Goal: Task Accomplishment & Management: Manage account settings

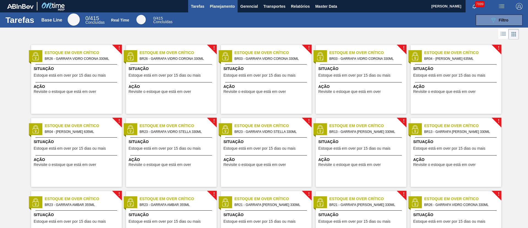
click at [225, 5] on span "Planejamento" at bounding box center [222, 6] width 25 height 7
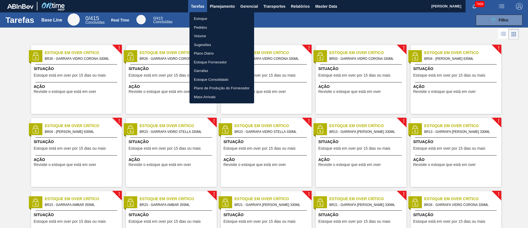
click at [204, 30] on li "Pedidos" at bounding box center [222, 27] width 65 height 9
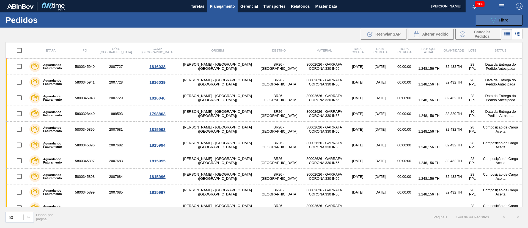
click at [516, 21] on button "089F7B8B-B2A5-4AFE-B5C0-19BA573D28AC Filtro" at bounding box center [499, 20] width 47 height 11
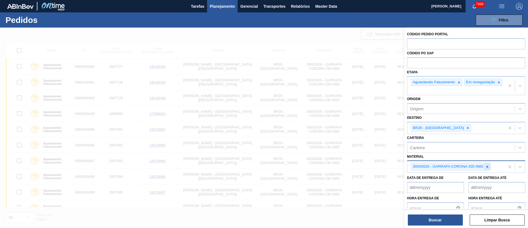
click at [487, 168] on icon at bounding box center [488, 167] width 4 height 4
paste input "20002580"
type input "20002580"
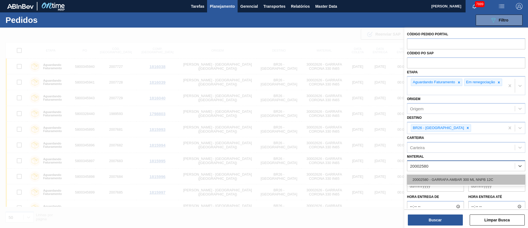
click at [458, 179] on div "20002580 - GARRAFA AMBAR 300 ML NNPB 12C" at bounding box center [466, 179] width 118 height 10
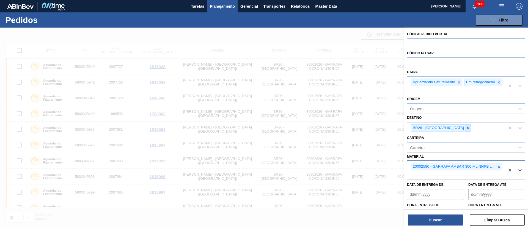
click at [466, 130] on icon at bounding box center [468, 128] width 4 height 4
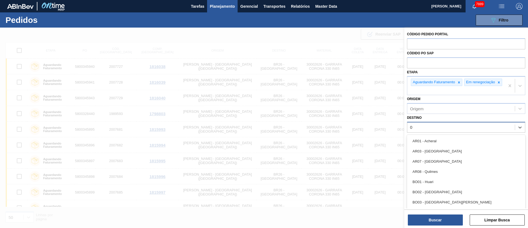
type input "04"
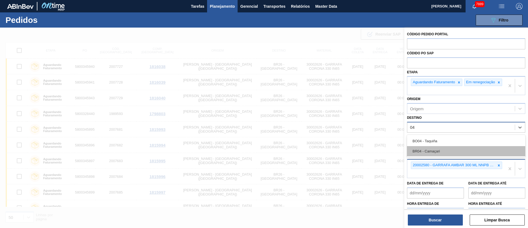
click at [431, 154] on div "BR04 - Camaçari" at bounding box center [466, 151] width 118 height 10
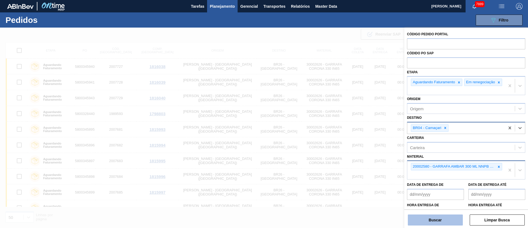
click at [433, 217] on button "Buscar" at bounding box center [435, 219] width 55 height 11
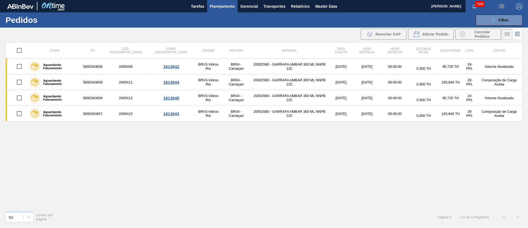
click at [212, 160] on div "Etapa PO Cód. Pedido Comp. Carga Origem Destino Material Data [PERSON_NAME] Dat…" at bounding box center [264, 124] width 517 height 164
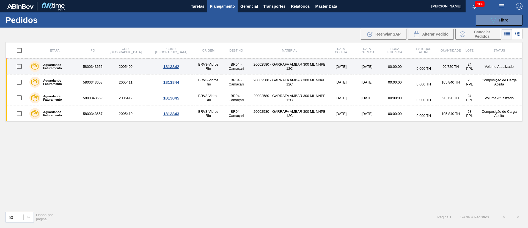
click at [22, 66] on input "checkbox" at bounding box center [19, 67] width 12 height 12
checkbox input "true"
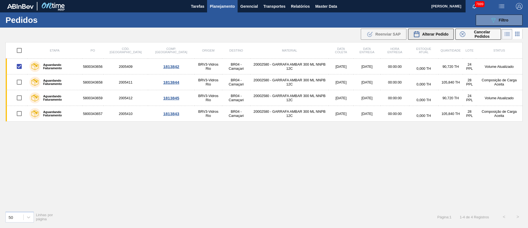
click at [437, 37] on button "Alterar Pedido" at bounding box center [431, 34] width 46 height 11
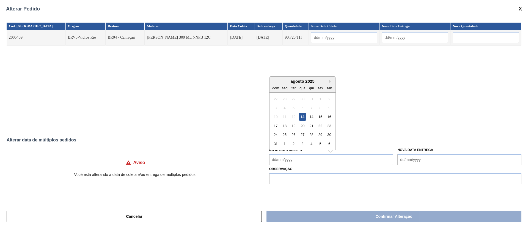
click at [295, 159] on Coleta "Nova Data Coleta" at bounding box center [331, 159] width 124 height 11
click at [301, 118] on div "13" at bounding box center [302, 116] width 7 height 7
type input "[DATE]"
type Coleta "[DATE]"
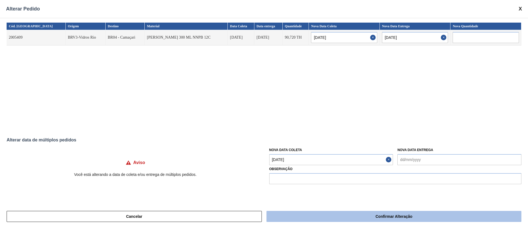
click at [348, 221] on button "Confirmar Alteração" at bounding box center [394, 215] width 255 height 11
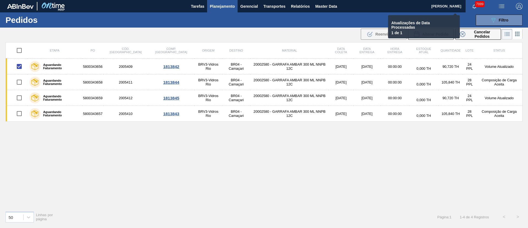
checkbox input "false"
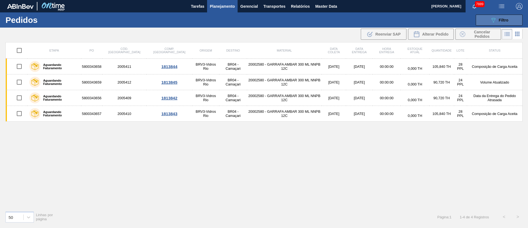
click at [509, 20] on button "089F7B8B-B2A5-4AFE-B5C0-19BA573D28AC Filtro" at bounding box center [499, 20] width 47 height 11
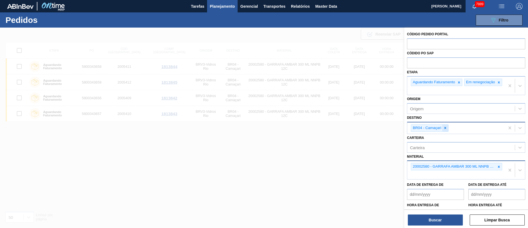
click at [446, 131] on div at bounding box center [445, 127] width 6 height 7
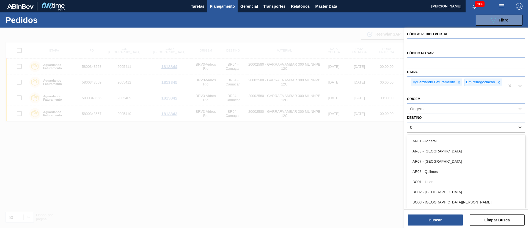
type input "09"
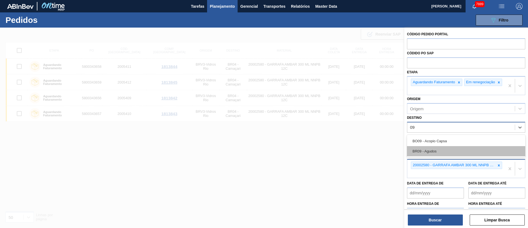
click at [420, 156] on div "BR09 - Agudos" at bounding box center [466, 151] width 118 height 10
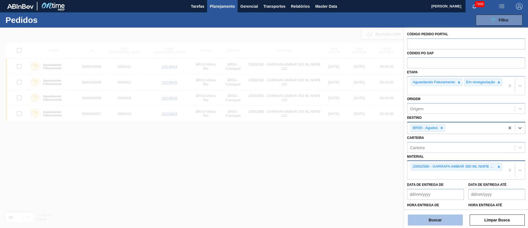
click at [433, 218] on button "Buscar" at bounding box center [435, 219] width 55 height 11
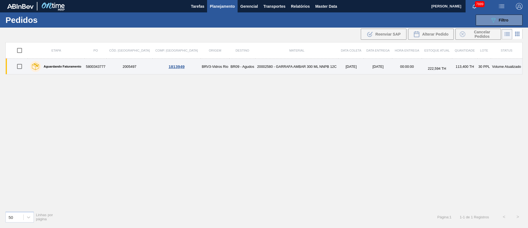
click at [22, 65] on input "checkbox" at bounding box center [20, 67] width 12 height 12
checkbox input "true"
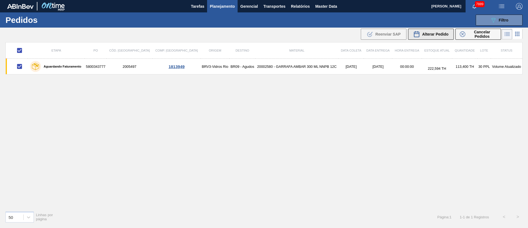
click at [440, 33] on span "Alterar Pedido" at bounding box center [435, 34] width 26 height 4
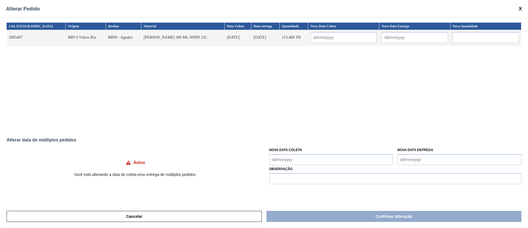
click at [275, 158] on Coleta "Nova Data Coleta" at bounding box center [331, 159] width 124 height 11
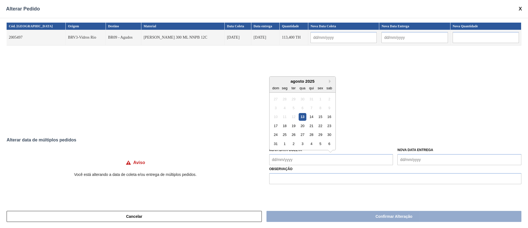
click at [303, 119] on div "13" at bounding box center [302, 116] width 7 height 7
type input "[DATE]"
type Coleta "[DATE]"
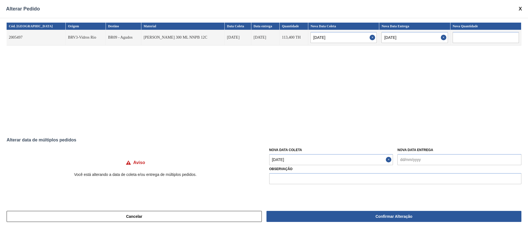
click at [296, 163] on Coleta "[DATE]" at bounding box center [331, 159] width 124 height 11
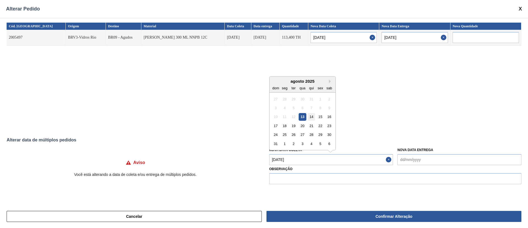
click at [313, 116] on div "14" at bounding box center [311, 116] width 7 height 7
type input "[DATE]"
type Coleta "[DATE]"
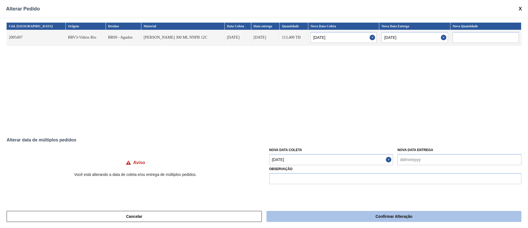
click at [372, 218] on button "Confirmar Alteração" at bounding box center [394, 215] width 255 height 11
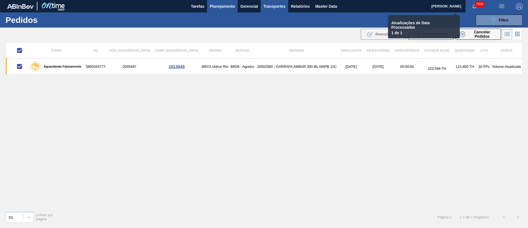
checkbox input "false"
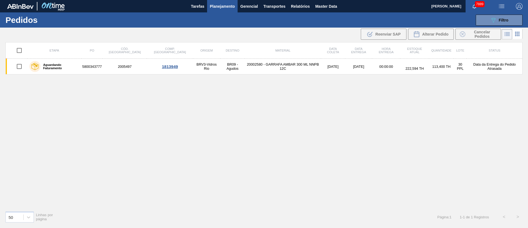
click at [223, 104] on div "Etapa PO Cód. Pedido Comp. Carga Origem Destino Material Data [PERSON_NAME] Dat…" at bounding box center [264, 124] width 517 height 164
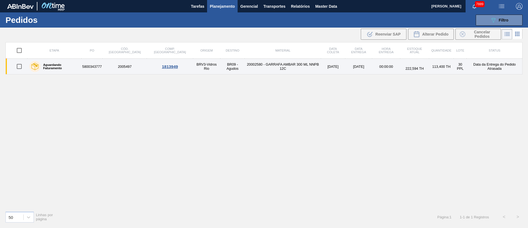
click at [17, 64] on input "checkbox" at bounding box center [19, 67] width 12 height 12
checkbox input "true"
click at [22, 67] on input "checkbox" at bounding box center [19, 67] width 12 height 12
checkbox input "false"
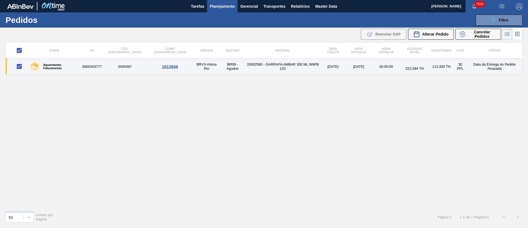
checkbox input "false"
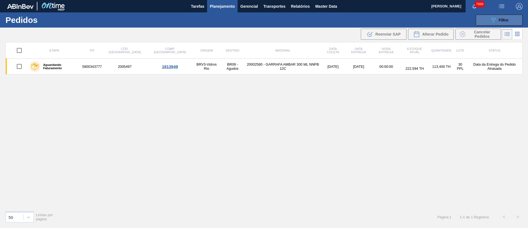
click at [498, 21] on div "089F7B8B-B2A5-4AFE-B5C0-19BA573D28AC Filtro" at bounding box center [499, 20] width 18 height 7
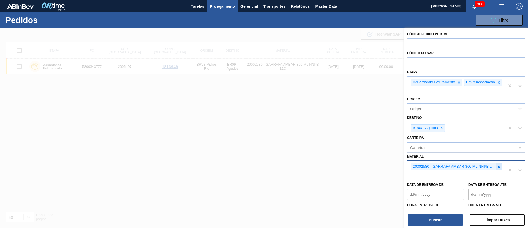
click at [497, 167] on div at bounding box center [499, 166] width 6 height 7
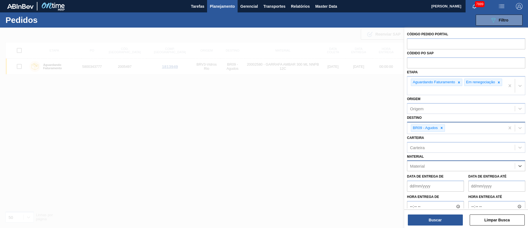
paste input "30030858"
type input "30030858"
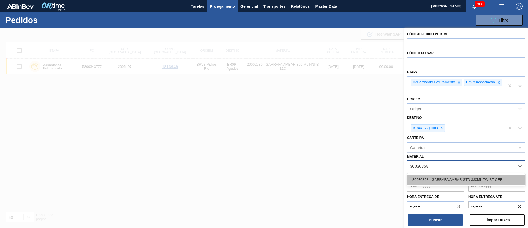
click at [470, 180] on div "30030858 - GARRAFA AMBAR STD 330ML TWIST OFF" at bounding box center [466, 179] width 118 height 10
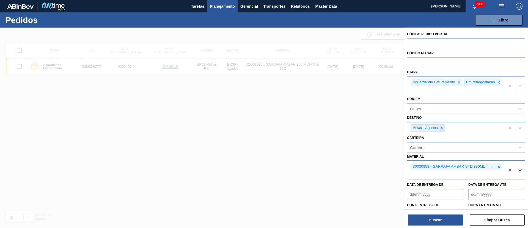
click at [440, 130] on icon at bounding box center [442, 128] width 4 height 4
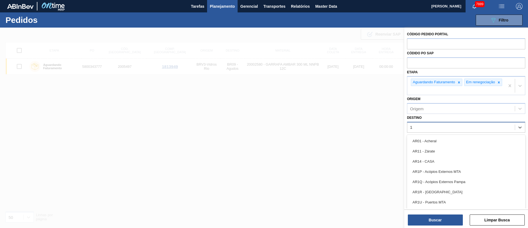
type input "13"
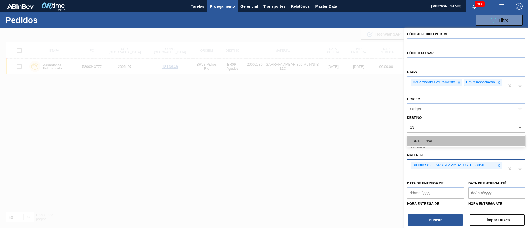
click at [436, 141] on div "BR13 - Piraí" at bounding box center [466, 141] width 118 height 10
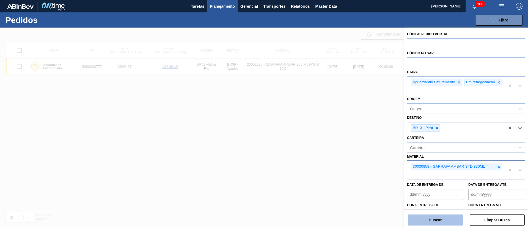
click at [444, 219] on button "Buscar" at bounding box center [435, 219] width 55 height 11
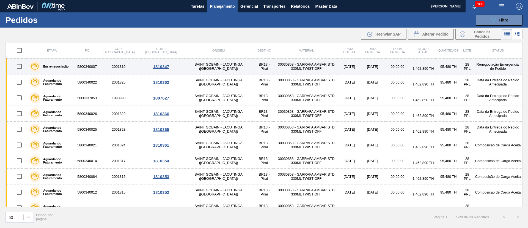
click at [17, 67] on input "checkbox" at bounding box center [19, 67] width 12 height 12
checkbox input "true"
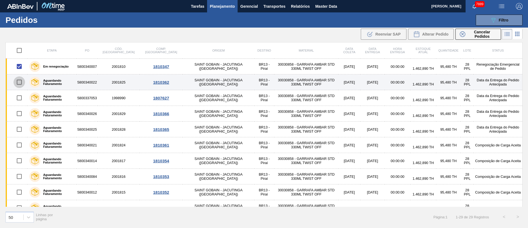
click at [18, 84] on input "checkbox" at bounding box center [19, 82] width 12 height 12
checkbox input "true"
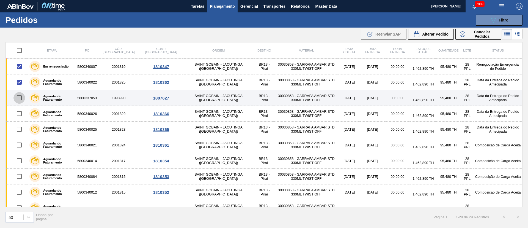
click at [20, 97] on input "checkbox" at bounding box center [19, 98] width 12 height 12
checkbox input "true"
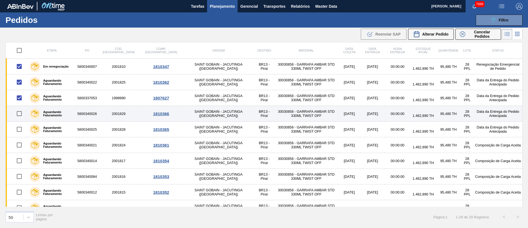
click at [19, 114] on input "checkbox" at bounding box center [19, 114] width 12 height 12
checkbox input "true"
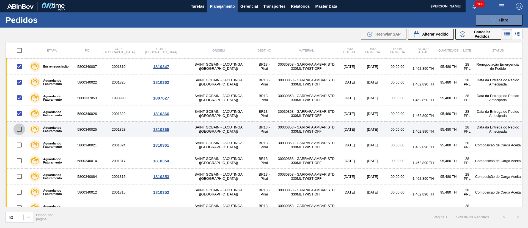
click at [23, 130] on input "checkbox" at bounding box center [19, 129] width 12 height 12
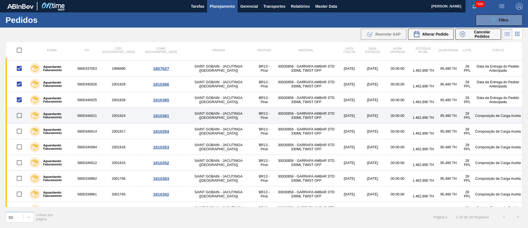
scroll to position [41, 0]
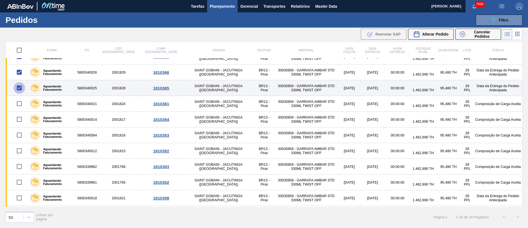
click at [20, 87] on input "checkbox" at bounding box center [19, 88] width 12 height 12
checkbox input "false"
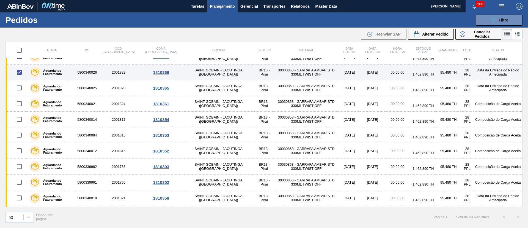
click at [20, 72] on input "checkbox" at bounding box center [19, 72] width 12 height 12
checkbox input "false"
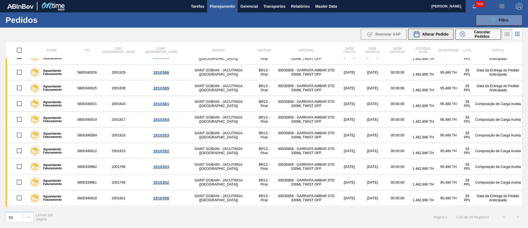
click at [437, 33] on span "Alterar Pedido" at bounding box center [435, 34] width 26 height 4
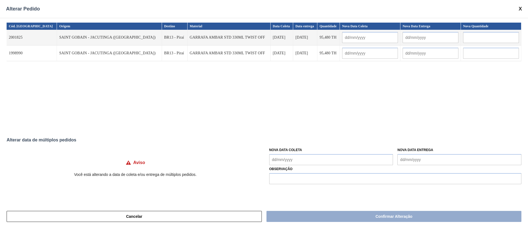
click at [307, 152] on div "Nova Data Coleta" at bounding box center [331, 155] width 124 height 19
click at [309, 160] on Coleta "Nova Data Coleta" at bounding box center [331, 159] width 124 height 11
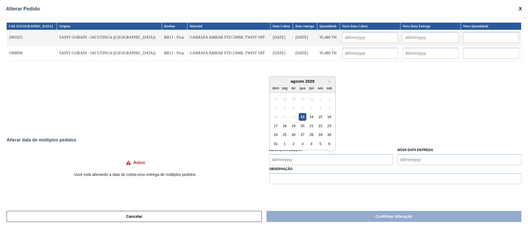
click at [302, 115] on div "13" at bounding box center [302, 116] width 7 height 7
type input "[DATE]"
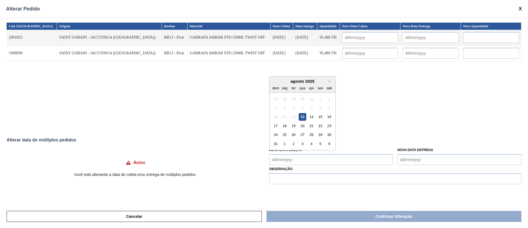
type Coleta "[DATE]"
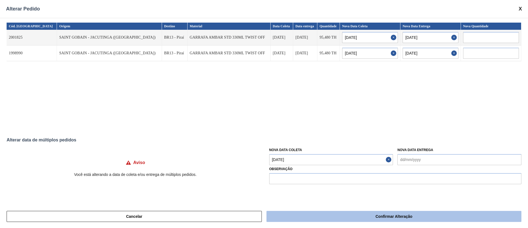
click at [310, 217] on button "Confirmar Alteração" at bounding box center [394, 215] width 255 height 11
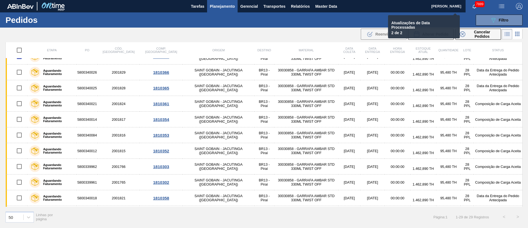
checkbox input "false"
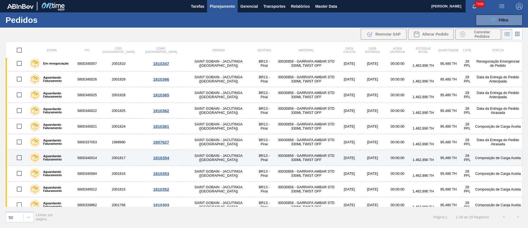
scroll to position [0, 0]
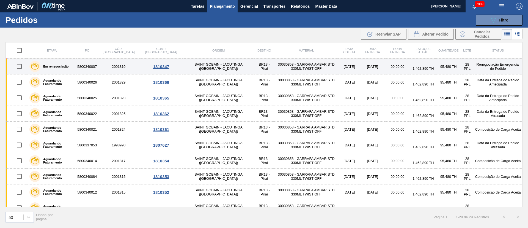
click at [18, 69] on input "checkbox" at bounding box center [19, 67] width 12 height 12
checkbox input "true"
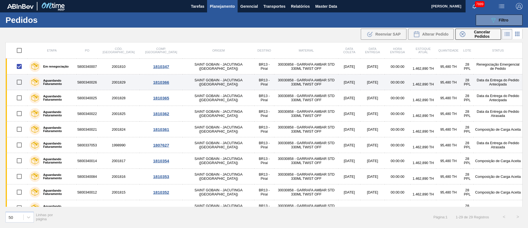
click at [20, 83] on input "checkbox" at bounding box center [19, 82] width 12 height 12
checkbox input "true"
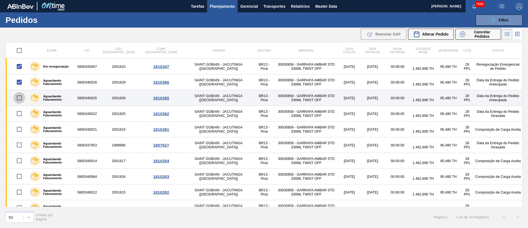
click at [21, 97] on input "checkbox" at bounding box center [19, 98] width 12 height 12
checkbox input "true"
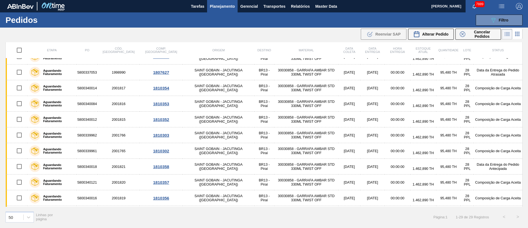
scroll to position [83, 0]
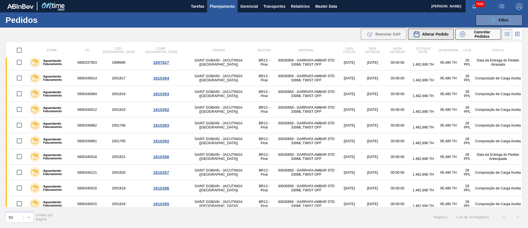
click at [431, 34] on span "Alterar Pedido" at bounding box center [435, 34] width 26 height 4
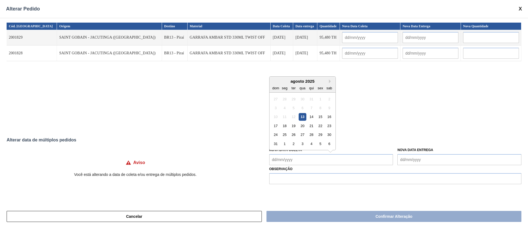
click at [298, 157] on Coleta "Nova Data Coleta" at bounding box center [331, 159] width 124 height 11
click at [301, 116] on div "13" at bounding box center [302, 116] width 7 height 7
type input "[DATE]"
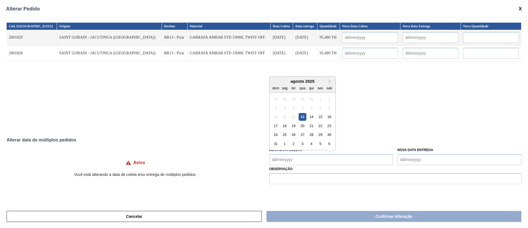
type input "[DATE]"
type Coleta "[DATE]"
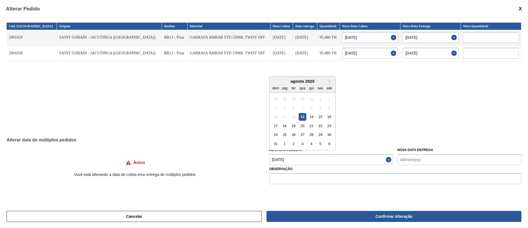
click at [294, 158] on Coleta "[DATE]" at bounding box center [331, 159] width 124 height 11
drag, startPoint x: 313, startPoint y: 115, endPoint x: 316, endPoint y: 120, distance: 5.2
click at [314, 116] on div "14" at bounding box center [311, 116] width 7 height 7
type input "[DATE]"
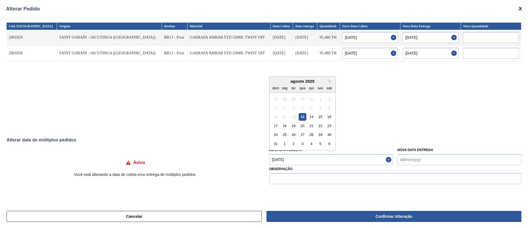
type input "[DATE]"
type Coleta "[DATE]"
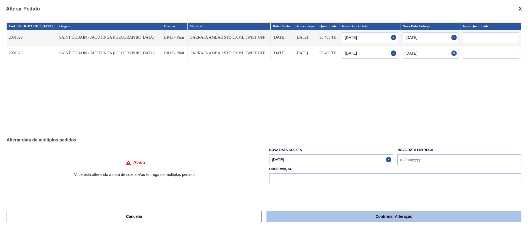
click at [325, 215] on button "Confirmar Alteração" at bounding box center [394, 215] width 255 height 11
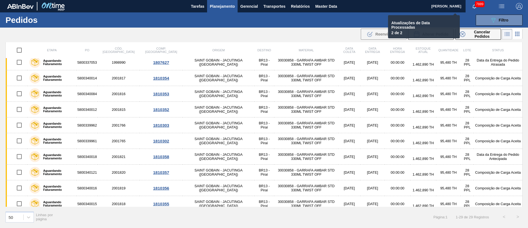
checkbox input "false"
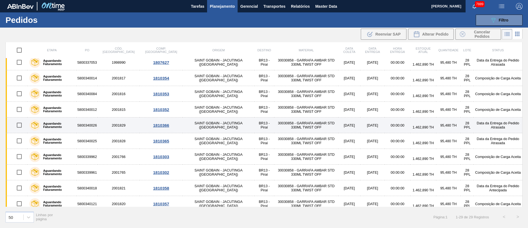
scroll to position [0, 0]
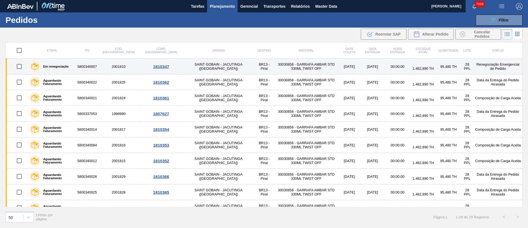
click at [17, 71] on input "checkbox" at bounding box center [19, 67] width 12 height 12
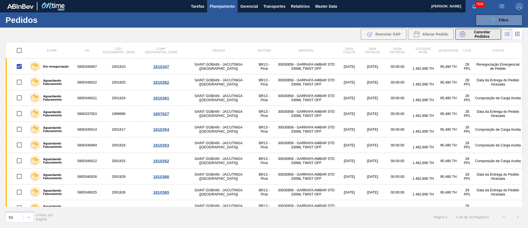
click at [475, 33] on span "Cancelar Pedidos" at bounding box center [482, 34] width 29 height 9
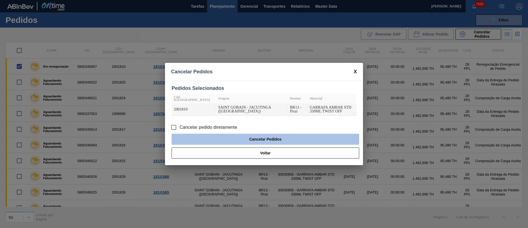
click at [257, 136] on button "Cancelar Pedidos" at bounding box center [266, 138] width 188 height 11
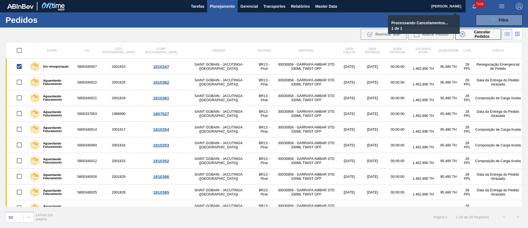
checkbox input "false"
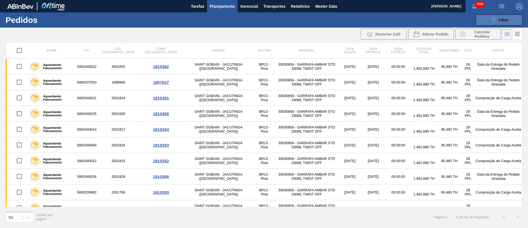
click at [499, 15] on button "089F7B8B-B2A5-4AFE-B5C0-19BA573D28AC Filtro" at bounding box center [499, 20] width 47 height 11
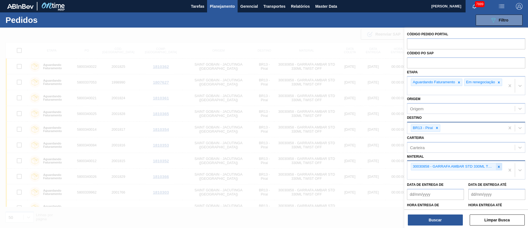
click at [498, 168] on icon at bounding box center [499, 167] width 4 height 4
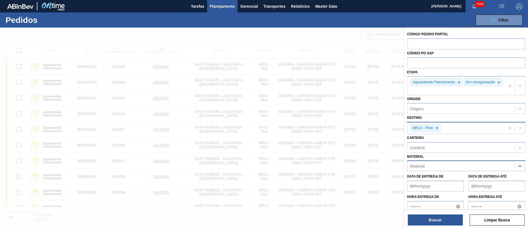
paste input "30008247"
type input "30008247"
drag, startPoint x: 471, startPoint y: 184, endPoint x: 449, endPoint y: 147, distance: 43.4
click at [471, 184] on div "30008247 - GARRAFA BUD OW 330ML" at bounding box center [466, 179] width 118 height 10
click at [437, 130] on icon at bounding box center [437, 128] width 4 height 4
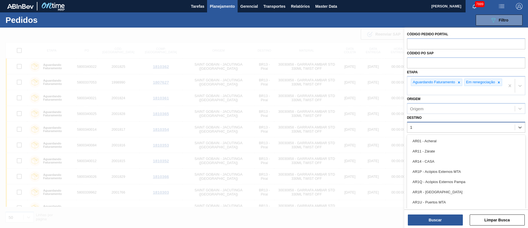
type input "18"
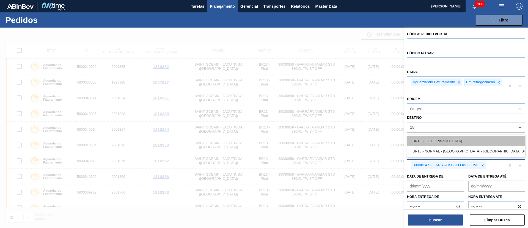
click at [431, 141] on div "BR18 - [GEOGRAPHIC_DATA]" at bounding box center [466, 141] width 118 height 10
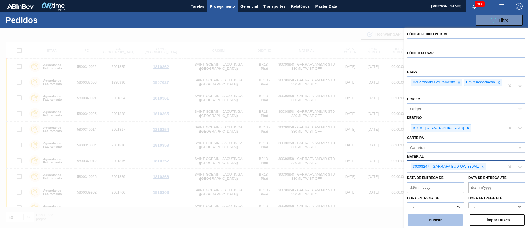
click at [442, 222] on button "Buscar" at bounding box center [435, 219] width 55 height 11
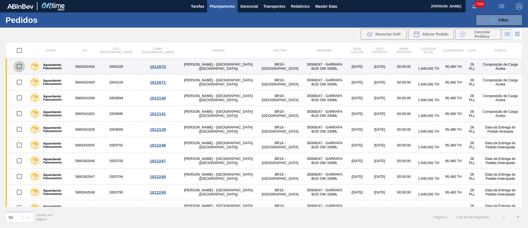
click at [19, 66] on input "checkbox" at bounding box center [19, 67] width 12 height 12
checkbox input "true"
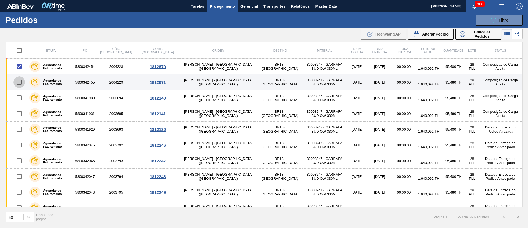
click at [21, 82] on input "checkbox" at bounding box center [19, 82] width 12 height 12
checkbox input "true"
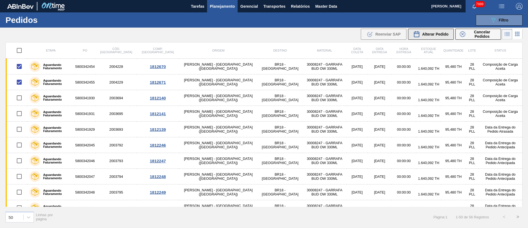
click at [440, 33] on span "Alterar Pedido" at bounding box center [435, 34] width 26 height 4
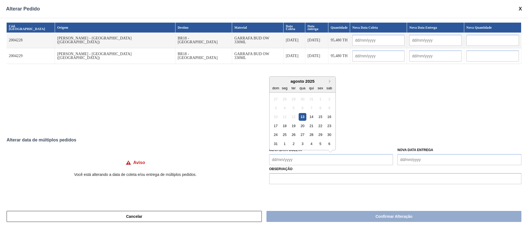
click at [294, 158] on Coleta "Nova Data Coleta" at bounding box center [331, 159] width 124 height 11
click at [304, 118] on div "13" at bounding box center [302, 116] width 7 height 7
type input "[DATE]"
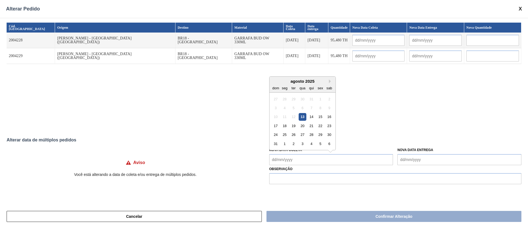
type input "[DATE]"
type Coleta "[DATE]"
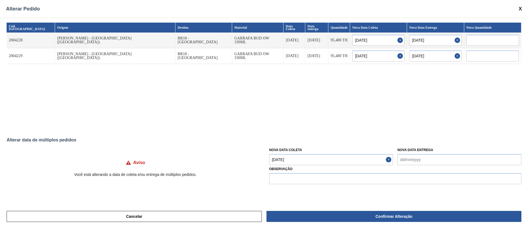
click at [295, 157] on Coleta "[DATE]" at bounding box center [331, 159] width 124 height 11
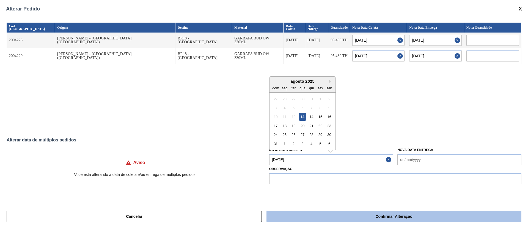
click at [311, 213] on button "Confirmar Alteração" at bounding box center [394, 215] width 255 height 11
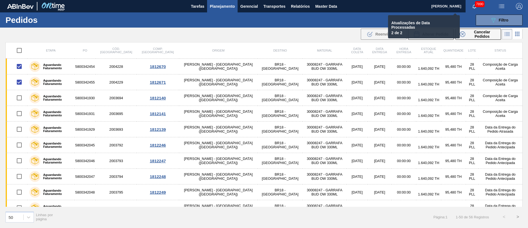
checkbox input "false"
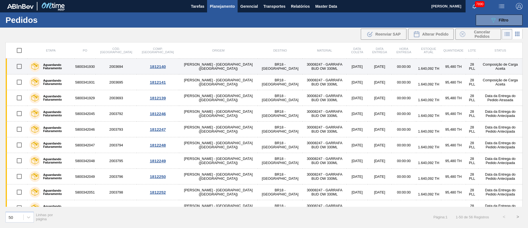
click at [21, 70] on input "checkbox" at bounding box center [19, 67] width 12 height 12
checkbox input "true"
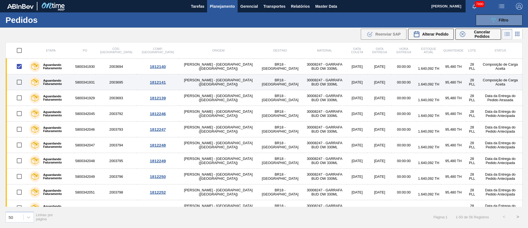
click at [18, 83] on input "checkbox" at bounding box center [19, 82] width 12 height 12
checkbox input "true"
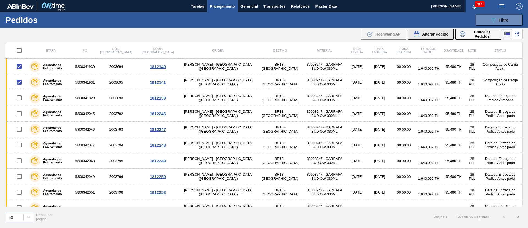
click at [435, 33] on span "Alterar Pedido" at bounding box center [435, 34] width 26 height 4
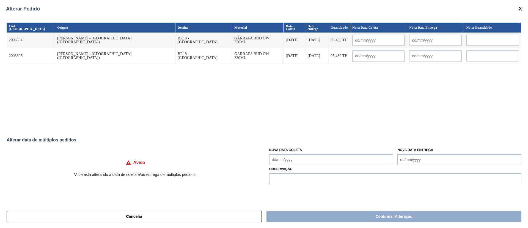
click at [303, 165] on Coleta "Nova Data Coleta" at bounding box center [331, 159] width 124 height 11
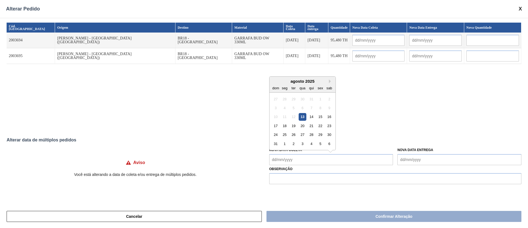
click at [303, 117] on div "13" at bounding box center [302, 116] width 7 height 7
type Coleta "[DATE]"
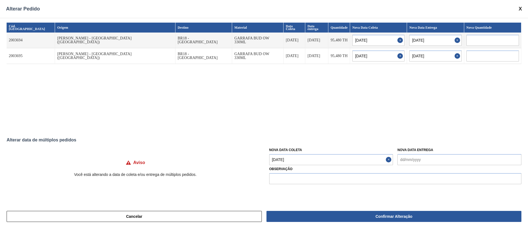
type input "[DATE]"
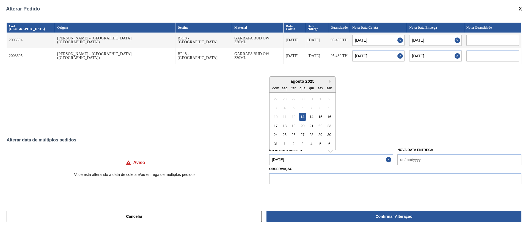
click at [311, 157] on Coleta "[DATE]" at bounding box center [331, 159] width 124 height 11
click at [314, 118] on div "14" at bounding box center [311, 116] width 7 height 7
type Coleta "[DATE]"
type input "[DATE]"
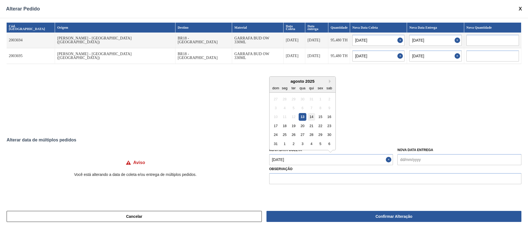
type input "[DATE]"
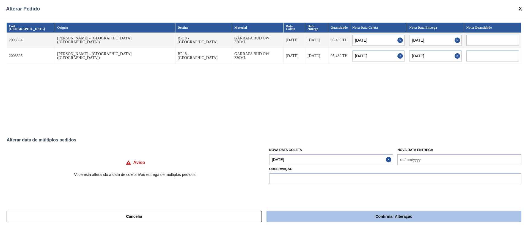
click at [316, 216] on button "Confirmar Alteração" at bounding box center [394, 215] width 255 height 11
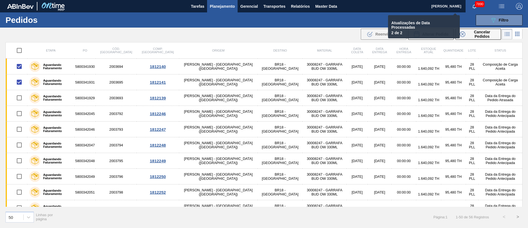
checkbox input "false"
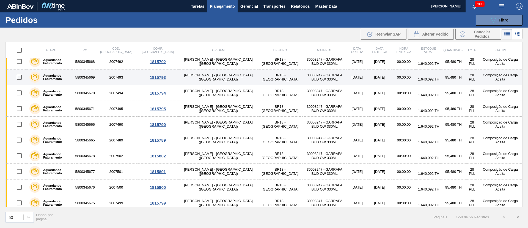
scroll to position [513, 0]
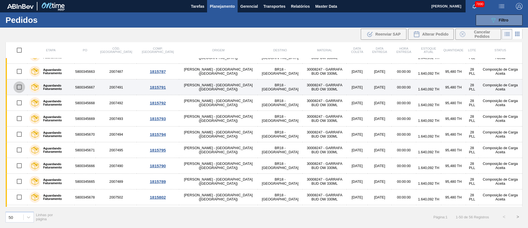
click at [21, 82] on input "checkbox" at bounding box center [19, 87] width 12 height 12
checkbox input "true"
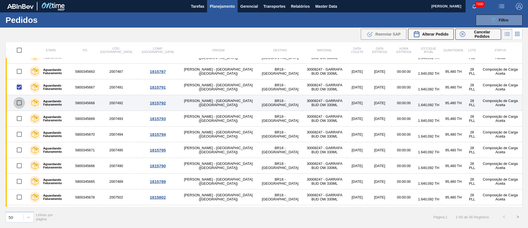
click at [18, 105] on input "checkbox" at bounding box center [19, 103] width 12 height 12
checkbox input "true"
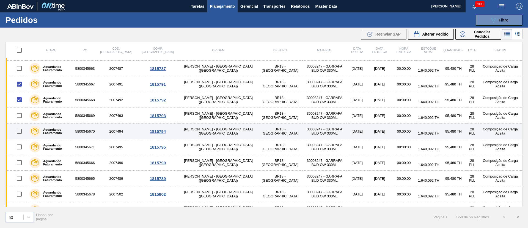
scroll to position [536, 0]
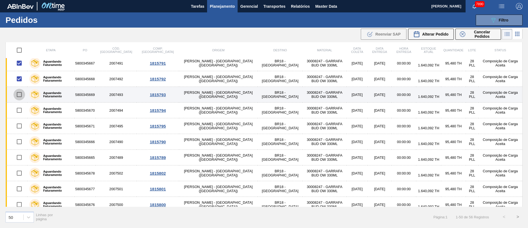
click at [18, 96] on input "checkbox" at bounding box center [19, 95] width 12 height 12
checkbox input "true"
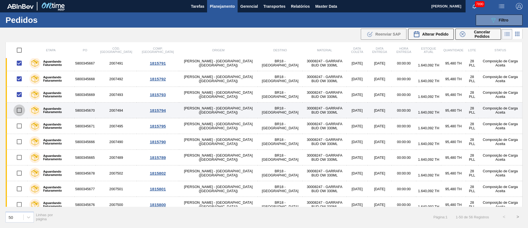
click at [20, 109] on input "checkbox" at bounding box center [19, 110] width 12 height 12
checkbox input "true"
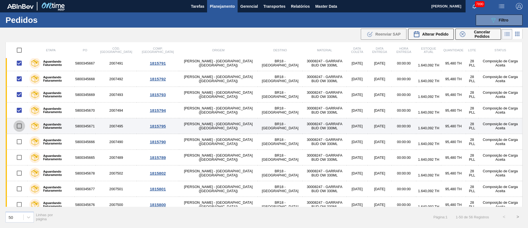
click at [20, 125] on input "checkbox" at bounding box center [19, 126] width 12 height 12
checkbox input "true"
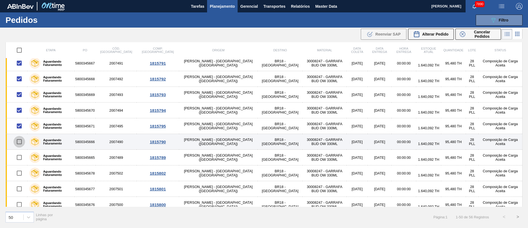
click at [20, 141] on input "checkbox" at bounding box center [19, 142] width 12 height 12
checkbox input "true"
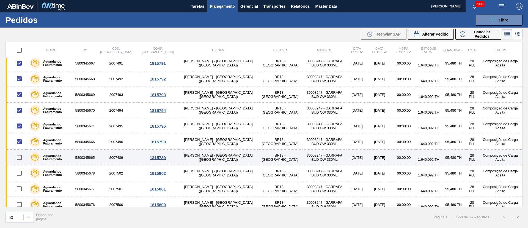
click at [20, 157] on input "checkbox" at bounding box center [19, 157] width 12 height 12
checkbox input "true"
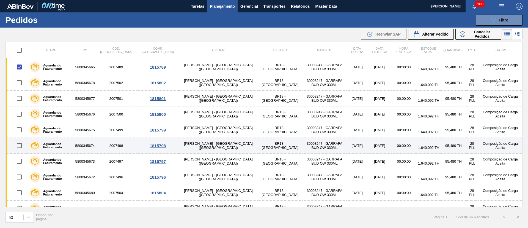
scroll to position [636, 0]
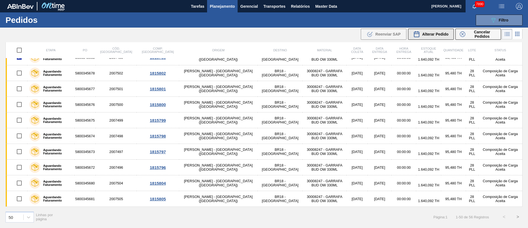
click at [432, 36] on div "Alterar Pedido" at bounding box center [431, 34] width 35 height 7
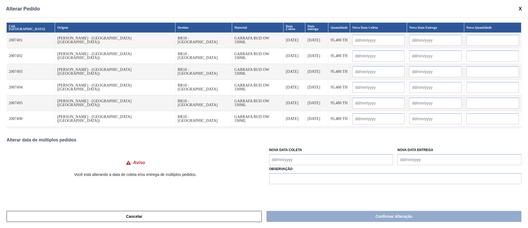
click at [289, 160] on Coleta "Nova Data Coleta" at bounding box center [331, 159] width 124 height 11
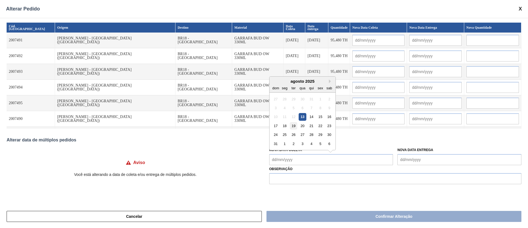
click at [294, 126] on div "19" at bounding box center [293, 125] width 7 height 7
type Coleta "[DATE]"
type input "[DATE]"
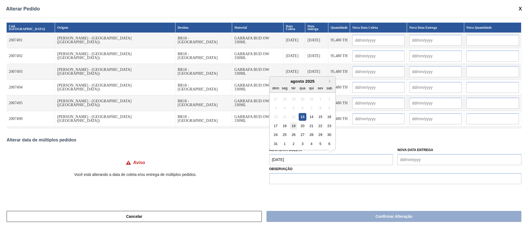
type input "[DATE]"
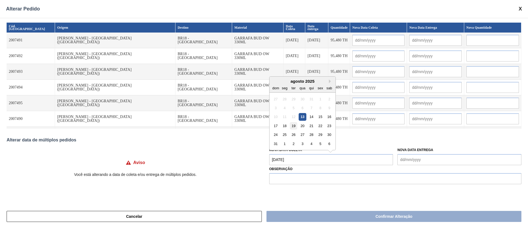
type input "[DATE]"
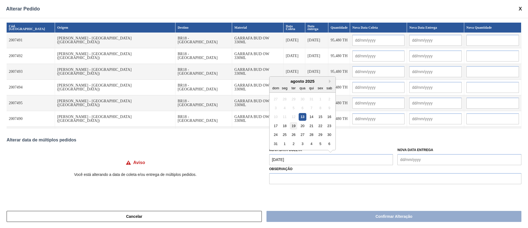
type input "[DATE]"
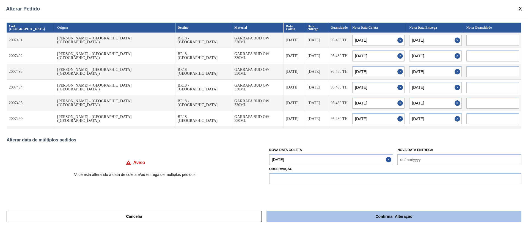
click at [327, 215] on button "Confirmar Alteração" at bounding box center [394, 215] width 255 height 11
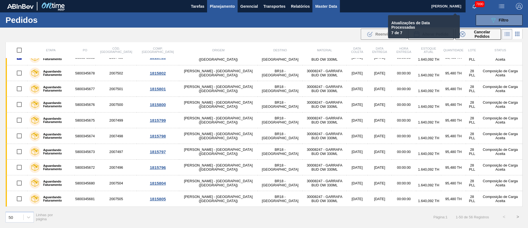
checkbox input "false"
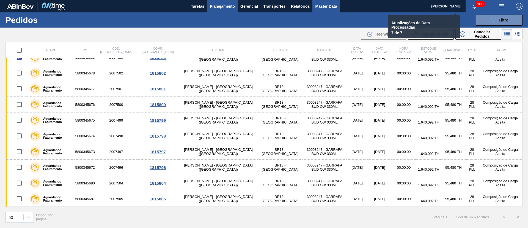
checkbox input "false"
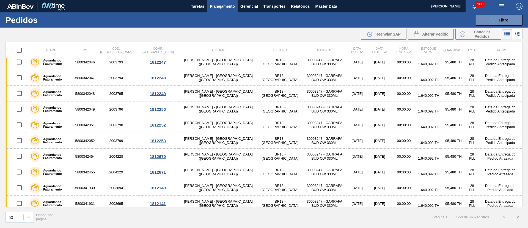
scroll to position [0, 0]
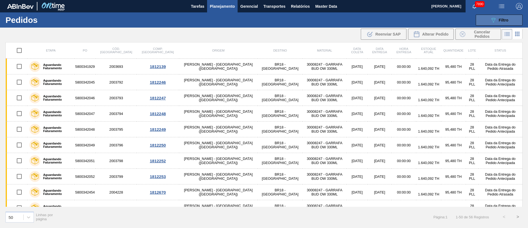
click at [517, 22] on button "089F7B8B-B2A5-4AFE-B5C0-19BA573D28AC Filtro" at bounding box center [499, 20] width 47 height 11
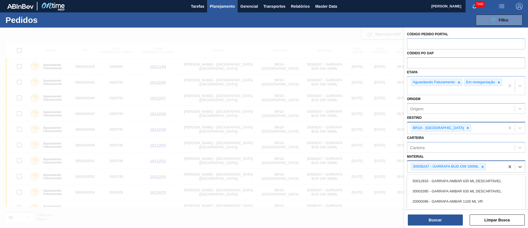
click at [481, 165] on div "30008247 - GARRAFA BUD OW 330ML" at bounding box center [456, 166] width 98 height 11
click at [483, 167] on icon at bounding box center [483, 166] width 2 height 2
paste input "20001976"
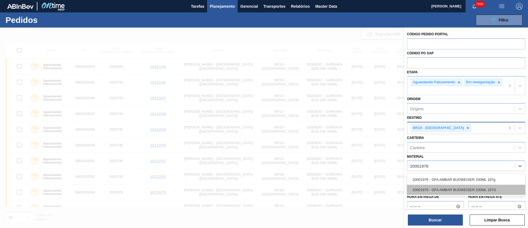
type input "20001976"
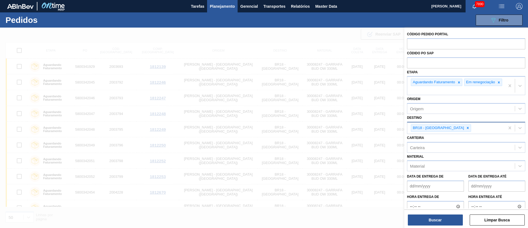
click at [480, 50] on div "Códido PO SAP" at bounding box center [466, 58] width 118 height 19
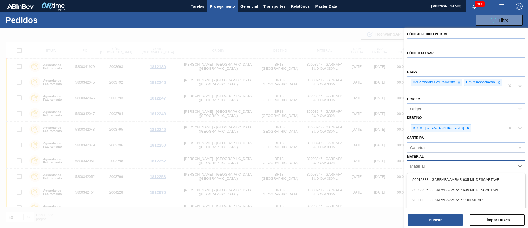
click at [448, 167] on div "Material" at bounding box center [461, 166] width 108 height 8
paste input "20001976"
type input "20001976"
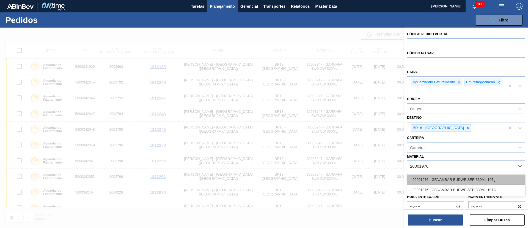
click at [438, 183] on div "20001976 - GFA AMBAR BUDWEISER 330ML 197g" at bounding box center [466, 179] width 118 height 10
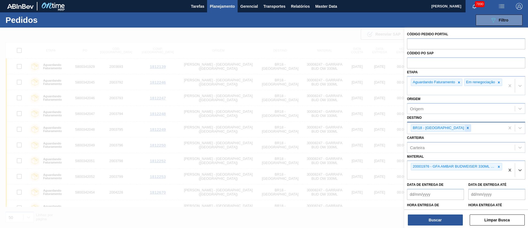
click at [466, 130] on icon at bounding box center [468, 128] width 4 height 4
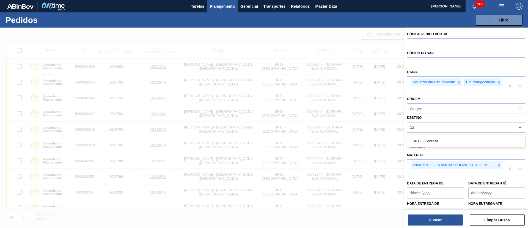
type input "1"
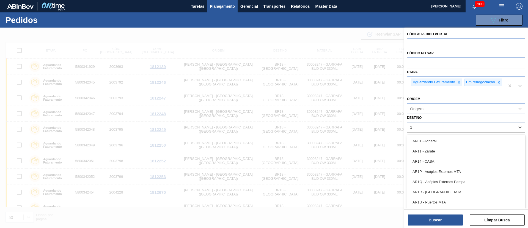
type input "16"
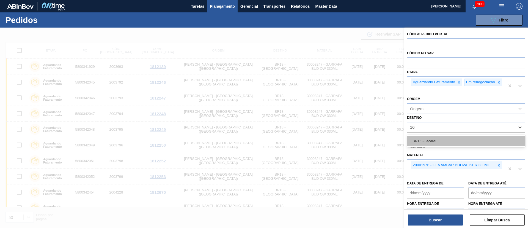
click at [437, 145] on div "BR16 - Jacareí" at bounding box center [466, 141] width 118 height 10
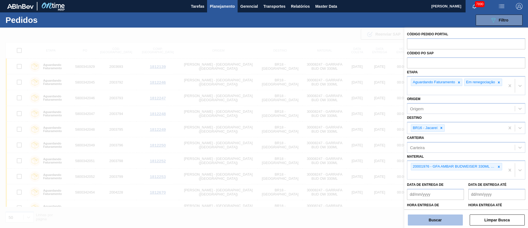
click at [438, 222] on button "Buscar" at bounding box center [435, 219] width 55 height 11
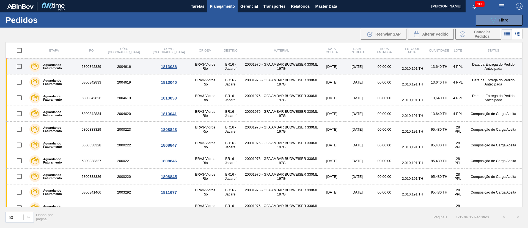
click at [19, 67] on input "checkbox" at bounding box center [19, 67] width 12 height 12
checkbox input "true"
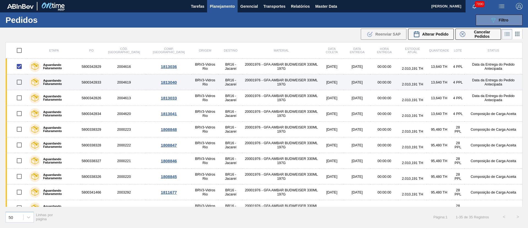
click at [19, 82] on input "checkbox" at bounding box center [19, 82] width 12 height 12
checkbox input "true"
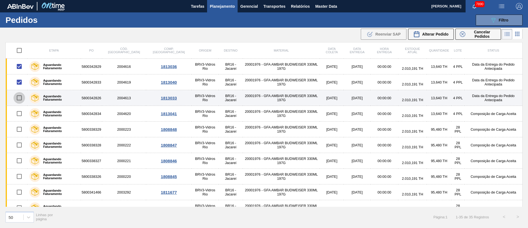
click at [19, 95] on input "checkbox" at bounding box center [19, 98] width 12 height 12
checkbox input "true"
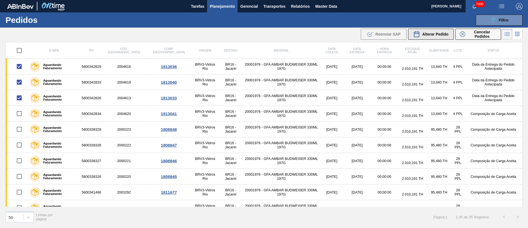
click at [445, 33] on span "Alterar Pedido" at bounding box center [435, 34] width 26 height 4
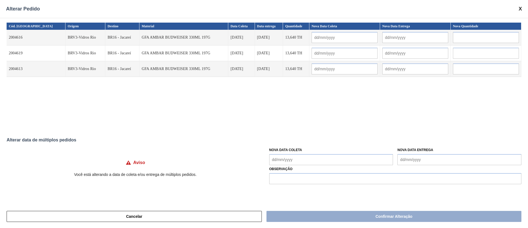
click at [297, 157] on Coleta "Nova Data Coleta" at bounding box center [331, 159] width 124 height 11
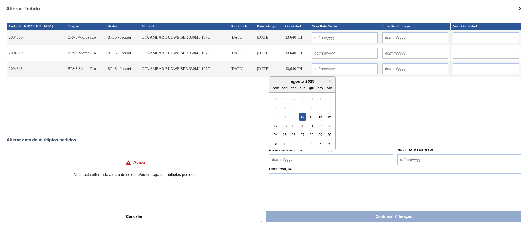
click at [303, 118] on div "13" at bounding box center [302, 116] width 7 height 7
type Coleta "[DATE]"
type input "[DATE]"
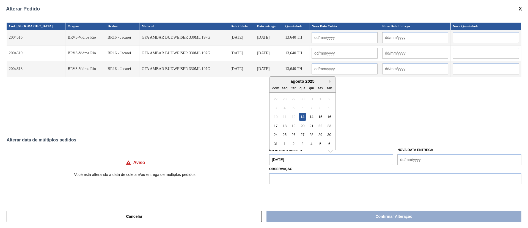
type input "[DATE]"
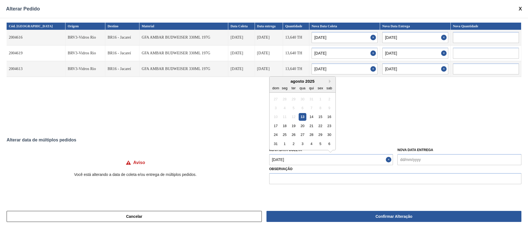
click at [298, 159] on Coleta "[DATE]" at bounding box center [331, 159] width 124 height 11
click at [311, 115] on div "14" at bounding box center [311, 116] width 7 height 7
type Coleta "[DATE]"
type input "[DATE]"
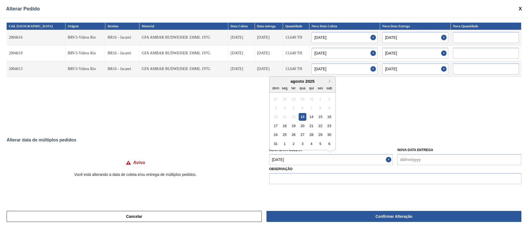
type input "[DATE]"
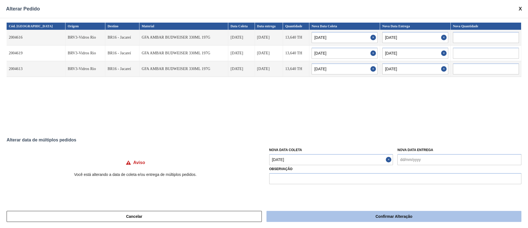
click at [343, 219] on button "Confirmar Alteração" at bounding box center [394, 215] width 255 height 11
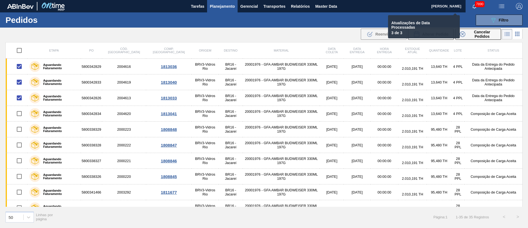
checkbox input "false"
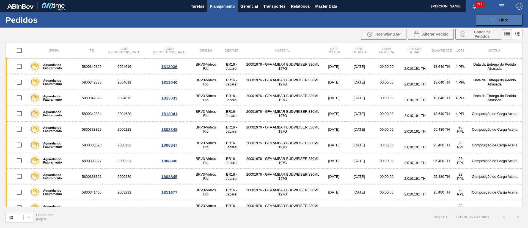
click at [500, 20] on span "Filtro" at bounding box center [504, 20] width 10 height 4
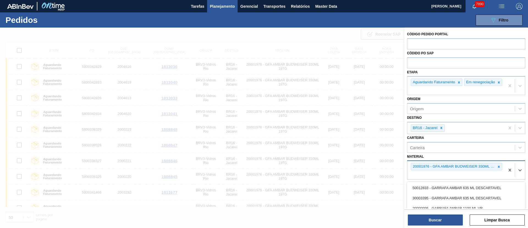
click at [494, 169] on div "20001976 - GFA AMBAR BUDWEISER 330ML 197g" at bounding box center [453, 166] width 85 height 7
click at [496, 170] on div at bounding box center [499, 166] width 6 height 7
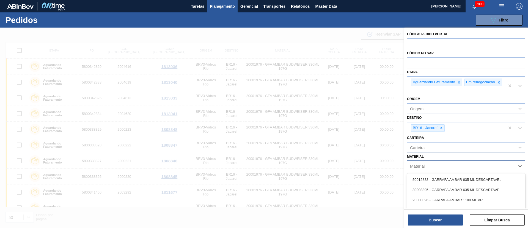
paste input "20002046"
type input "20002046"
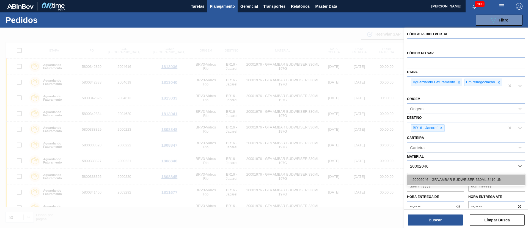
click at [453, 181] on div "20002046 - GFA AMBAR BUDWEISER 330ML 3410 UN" at bounding box center [466, 179] width 118 height 10
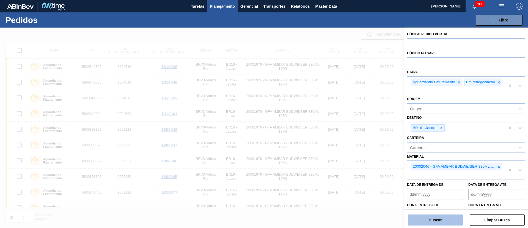
click at [442, 218] on button "Buscar" at bounding box center [435, 219] width 55 height 11
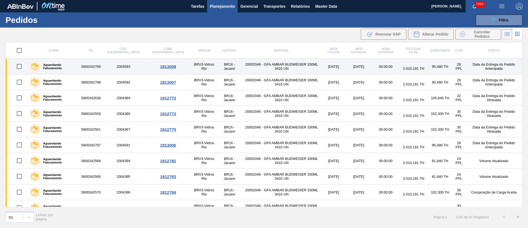
click at [21, 67] on input "checkbox" at bounding box center [19, 67] width 12 height 12
checkbox input "true"
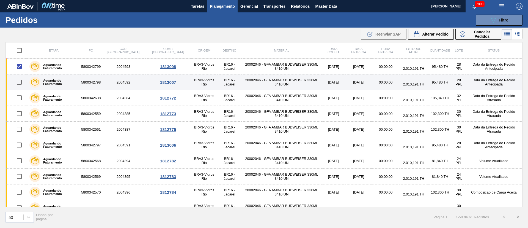
click at [17, 81] on input "checkbox" at bounding box center [19, 82] width 12 height 12
checkbox input "true"
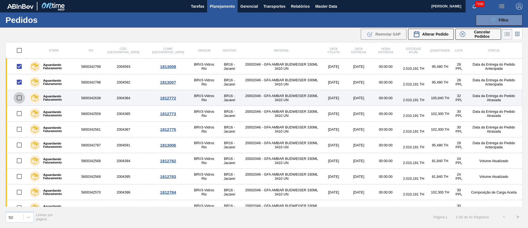
click at [20, 98] on input "checkbox" at bounding box center [19, 98] width 12 height 12
checkbox input "true"
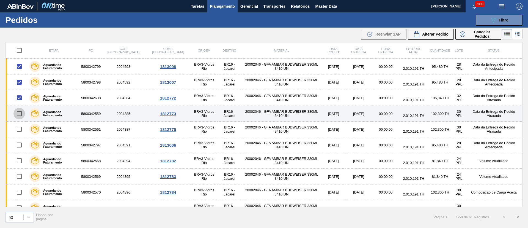
click at [21, 113] on input "checkbox" at bounding box center [19, 114] width 12 height 12
click at [18, 110] on input "checkbox" at bounding box center [19, 114] width 12 height 12
checkbox input "false"
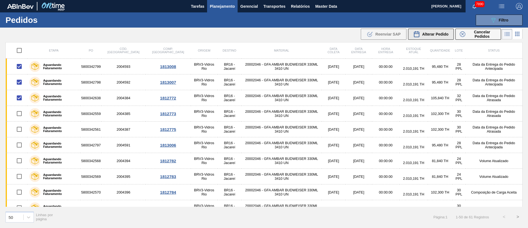
click at [429, 35] on span "Alterar Pedido" at bounding box center [435, 34] width 26 height 4
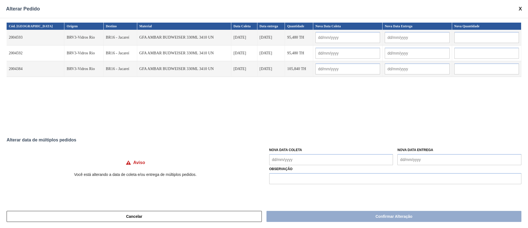
click at [286, 156] on Coleta "Nova Data Coleta" at bounding box center [331, 159] width 124 height 11
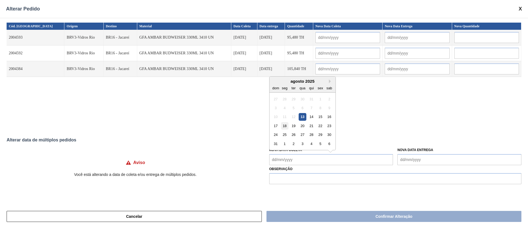
click at [286, 127] on div "18" at bounding box center [284, 125] width 7 height 7
type Coleta "[DATE]"
type input "[DATE]"
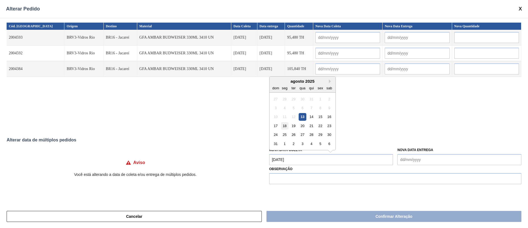
type input "[DATE]"
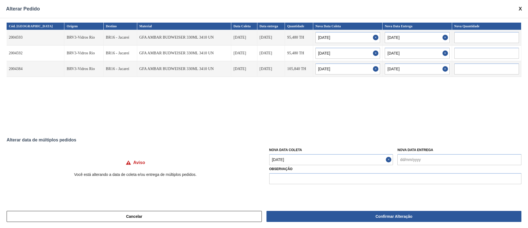
click at [308, 156] on Coleta "[DATE]" at bounding box center [331, 159] width 124 height 11
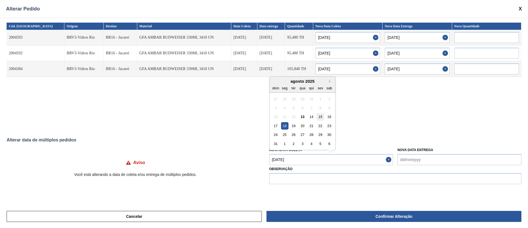
click at [321, 116] on div "15" at bounding box center [320, 116] width 7 height 7
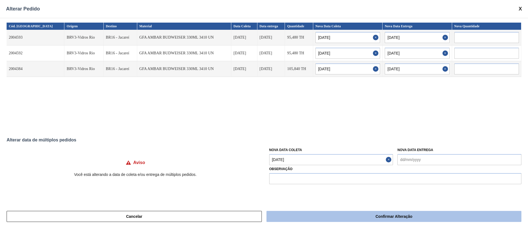
click at [321, 218] on button "Confirmar Alteração" at bounding box center [394, 215] width 255 height 11
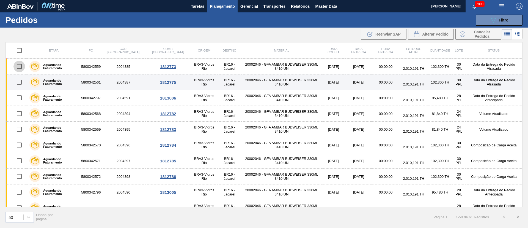
drag, startPoint x: 17, startPoint y: 64, endPoint x: 21, endPoint y: 81, distance: 17.6
click at [17, 64] on input "checkbox" at bounding box center [19, 67] width 12 height 12
click at [21, 83] on input "checkbox" at bounding box center [19, 82] width 12 height 12
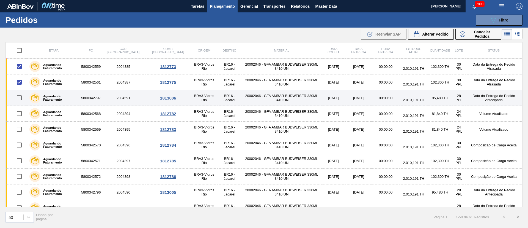
click at [20, 93] on input "checkbox" at bounding box center [19, 98] width 12 height 12
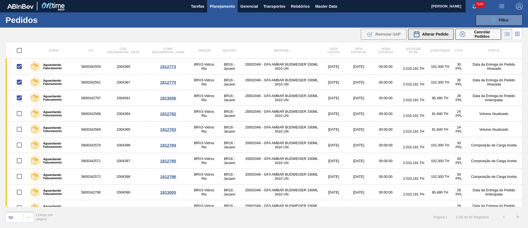
click at [444, 34] on span "Alterar Pedido" at bounding box center [435, 34] width 26 height 4
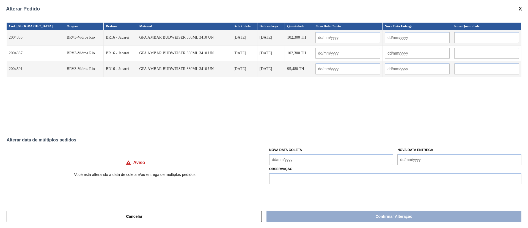
click at [290, 158] on Coleta "Nova Data Coleta" at bounding box center [331, 159] width 124 height 11
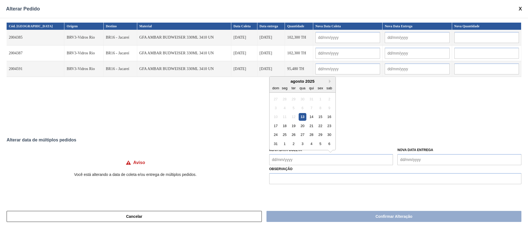
drag, startPoint x: 304, startPoint y: 115, endPoint x: 301, endPoint y: 120, distance: 6.0
click at [304, 116] on div "13" at bounding box center [302, 116] width 7 height 7
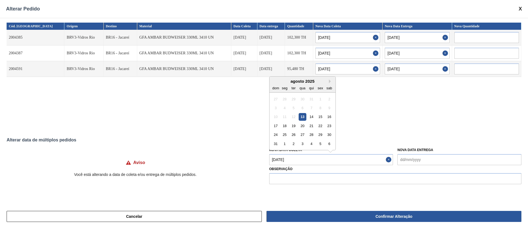
click at [305, 157] on Coleta "[DATE]" at bounding box center [331, 159] width 124 height 11
click at [319, 116] on div "15" at bounding box center [320, 116] width 7 height 7
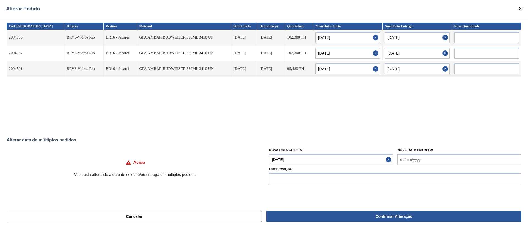
click at [312, 158] on Coleta "[DATE]" at bounding box center [331, 159] width 124 height 11
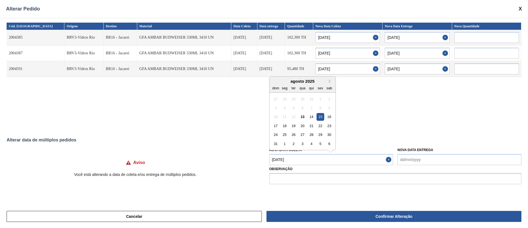
click at [325, 116] on div "10 11 12 13 14 15 16" at bounding box center [302, 116] width 62 height 9
click at [330, 117] on div "16" at bounding box center [329, 116] width 7 height 7
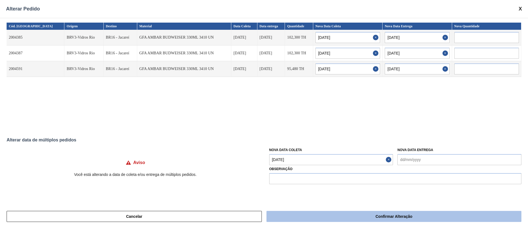
click at [322, 215] on button "Confirmar Alteração" at bounding box center [394, 215] width 255 height 11
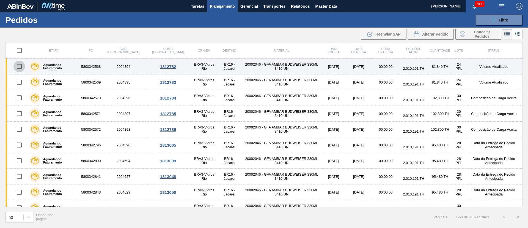
click at [20, 69] on input "checkbox" at bounding box center [19, 67] width 12 height 12
click at [19, 62] on input "checkbox" at bounding box center [19, 67] width 12 height 12
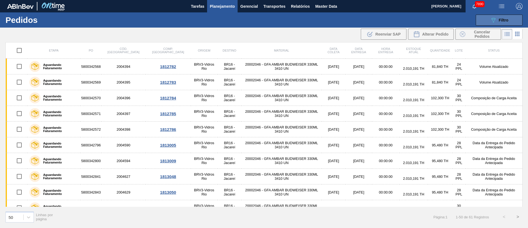
click at [515, 20] on button "089F7B8B-B2A5-4AFE-B5C0-19BA573D28AC Filtro" at bounding box center [499, 20] width 47 height 11
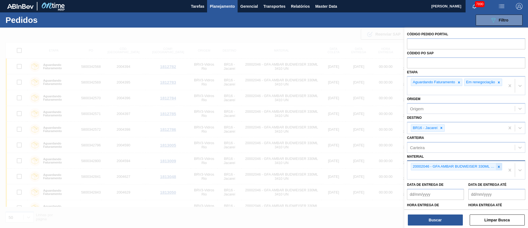
click at [499, 168] on icon at bounding box center [499, 167] width 4 height 4
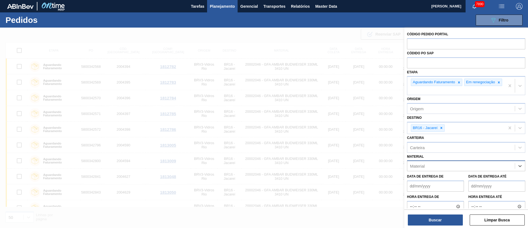
paste input "20008636"
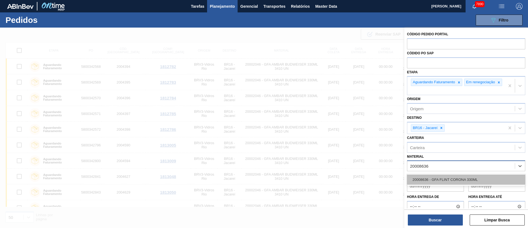
click at [451, 184] on div "20008636 - GFA FLINT CORONA 330ML" at bounding box center [466, 179] width 118 height 10
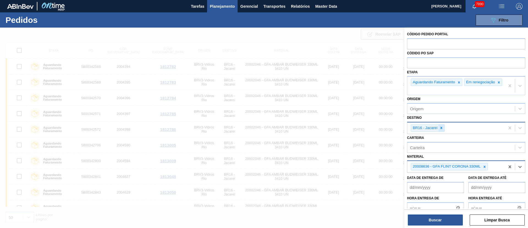
click at [442, 131] on div at bounding box center [442, 127] width 6 height 7
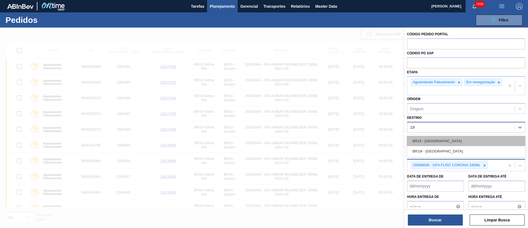
click at [434, 142] on div "BR19 - [GEOGRAPHIC_DATA]" at bounding box center [466, 141] width 118 height 10
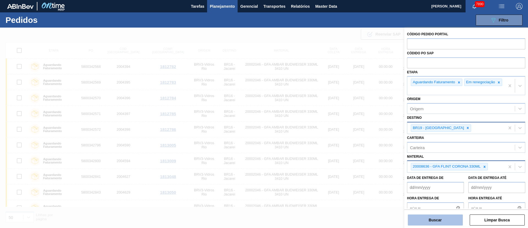
click at [433, 218] on button "Buscar" at bounding box center [435, 219] width 55 height 11
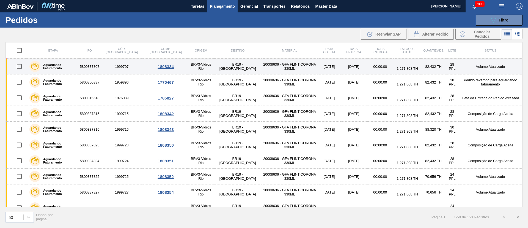
click at [20, 67] on input "checkbox" at bounding box center [19, 67] width 12 height 12
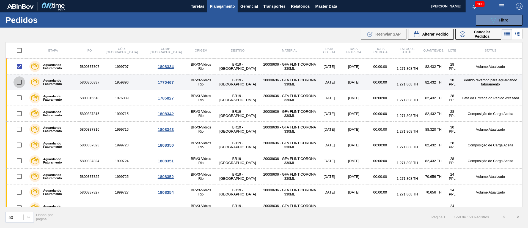
click at [19, 81] on input "checkbox" at bounding box center [19, 82] width 12 height 12
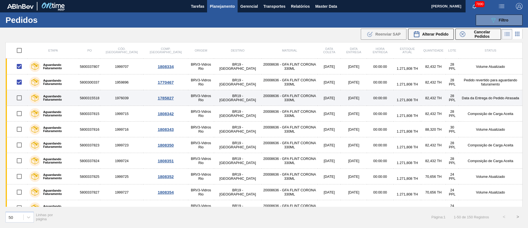
click at [19, 102] on input "checkbox" at bounding box center [19, 98] width 12 height 12
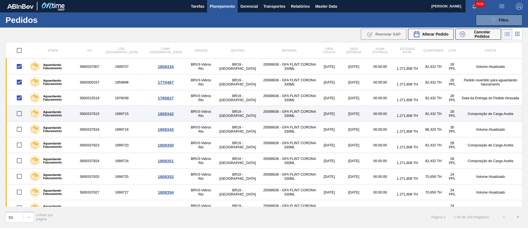
click at [17, 116] on input "checkbox" at bounding box center [19, 114] width 12 height 12
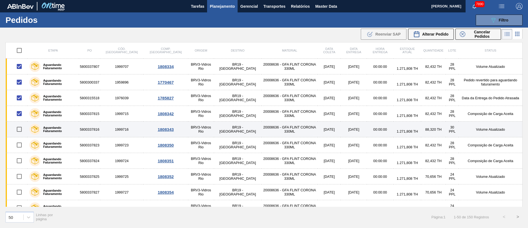
click at [18, 130] on input "checkbox" at bounding box center [19, 129] width 12 height 12
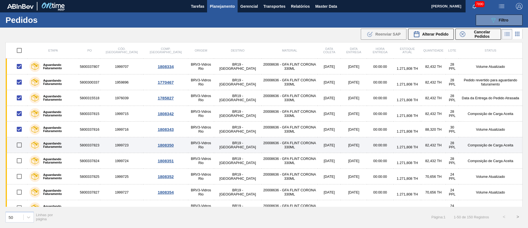
click at [24, 144] on input "checkbox" at bounding box center [19, 145] width 12 height 12
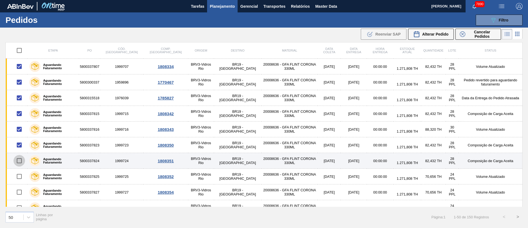
click at [22, 162] on input "checkbox" at bounding box center [19, 161] width 12 height 12
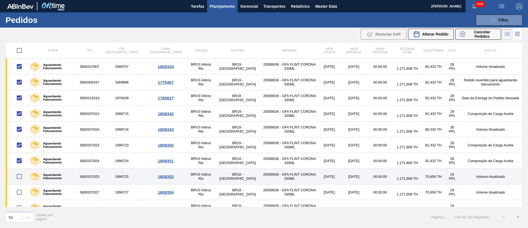
click at [21, 173] on input "checkbox" at bounding box center [19, 176] width 12 height 12
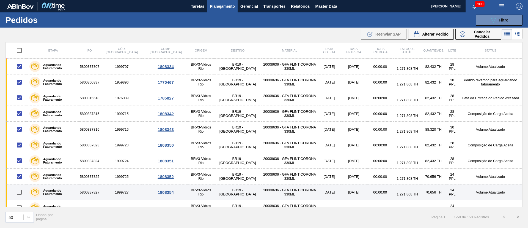
click at [18, 189] on input "checkbox" at bounding box center [19, 192] width 12 height 12
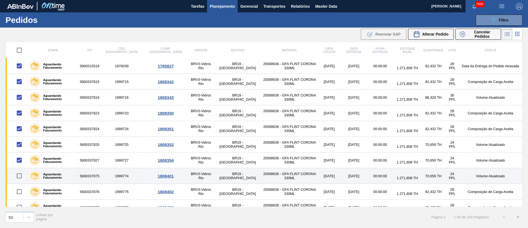
scroll to position [41, 0]
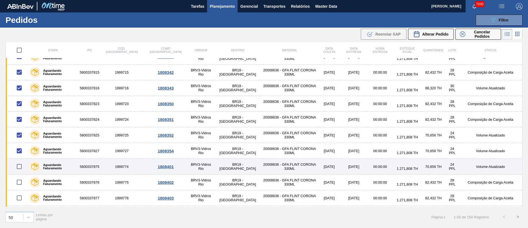
click at [22, 166] on input "checkbox" at bounding box center [19, 166] width 12 height 12
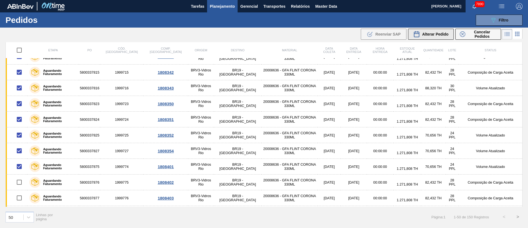
click at [427, 32] on span "Alterar Pedido" at bounding box center [435, 34] width 26 height 4
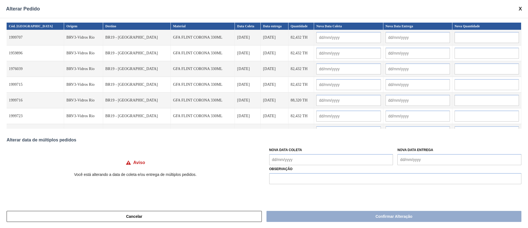
click at [302, 155] on Coleta "Nova Data Coleta" at bounding box center [331, 159] width 124 height 11
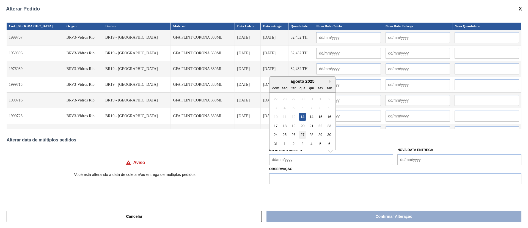
click at [303, 138] on div "27" at bounding box center [302, 134] width 7 height 7
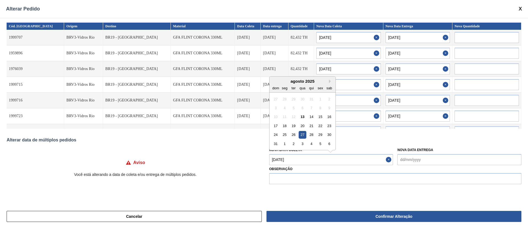
click at [306, 156] on Coleta "[DATE]" at bounding box center [331, 159] width 124 height 11
click at [329, 135] on div "30" at bounding box center [329, 134] width 7 height 7
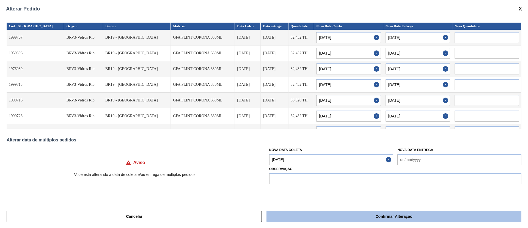
click at [315, 219] on button "Confirmar Alteração" at bounding box center [394, 215] width 255 height 11
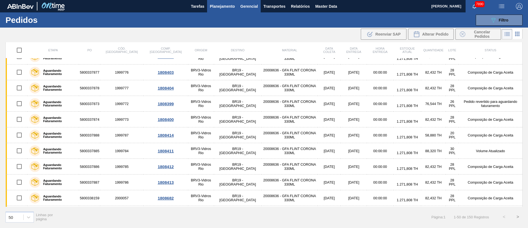
scroll to position [0, 0]
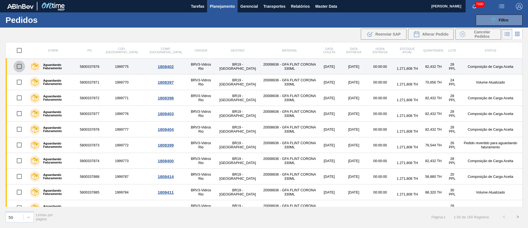
click at [20, 66] on input "checkbox" at bounding box center [19, 67] width 12 height 12
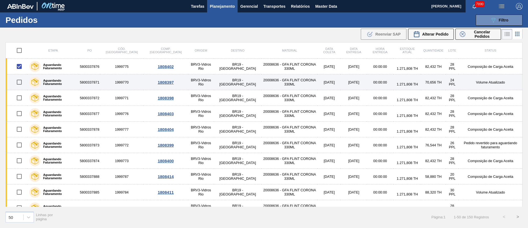
click at [20, 83] on input "checkbox" at bounding box center [19, 82] width 12 height 12
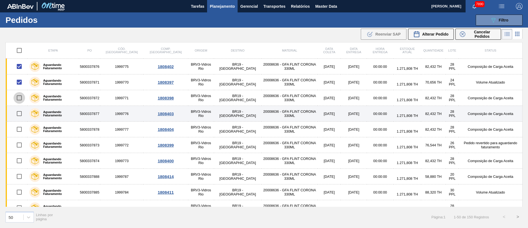
drag, startPoint x: 18, startPoint y: 96, endPoint x: 19, endPoint y: 111, distance: 14.6
click at [18, 97] on input "checkbox" at bounding box center [19, 98] width 12 height 12
click at [20, 112] on input "checkbox" at bounding box center [19, 114] width 12 height 12
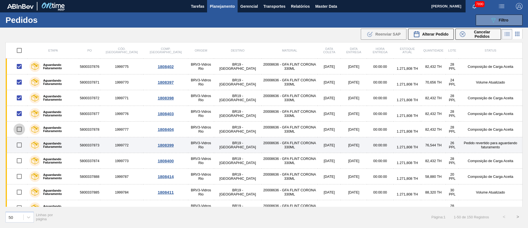
drag, startPoint x: 17, startPoint y: 131, endPoint x: 18, endPoint y: 144, distance: 12.5
click at [17, 132] on input "checkbox" at bounding box center [19, 129] width 12 height 12
click at [18, 146] on input "checkbox" at bounding box center [19, 145] width 12 height 12
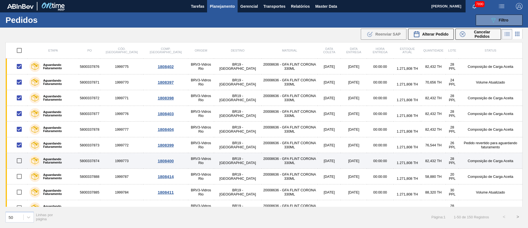
click at [21, 163] on input "checkbox" at bounding box center [19, 161] width 12 height 12
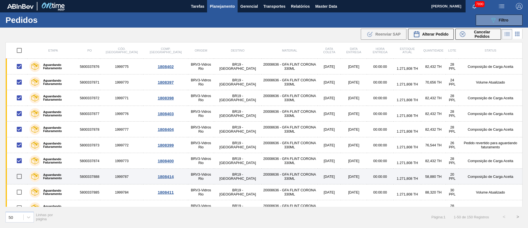
click at [21, 177] on input "checkbox" at bounding box center [19, 176] width 12 height 12
click at [18, 175] on input "checkbox" at bounding box center [19, 176] width 12 height 12
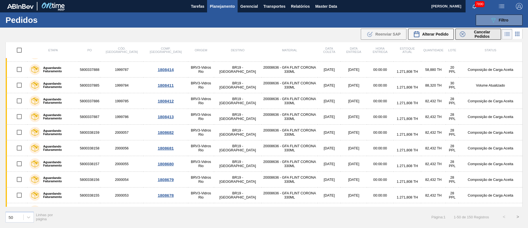
scroll to position [124, 0]
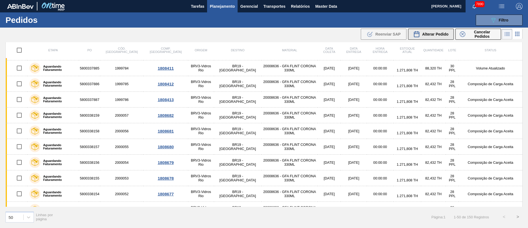
click at [430, 34] on span "Alterar Pedido" at bounding box center [435, 34] width 26 height 4
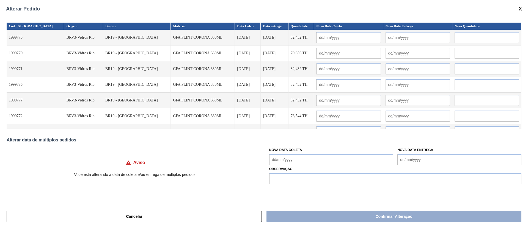
click at [293, 159] on Coleta "Nova Data Coleta" at bounding box center [331, 159] width 124 height 11
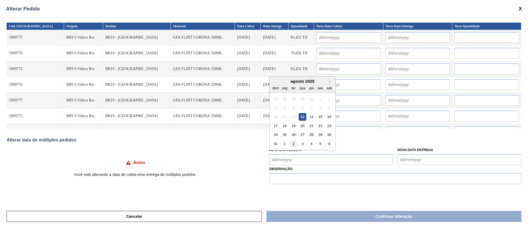
click at [294, 144] on div "2" at bounding box center [293, 143] width 7 height 7
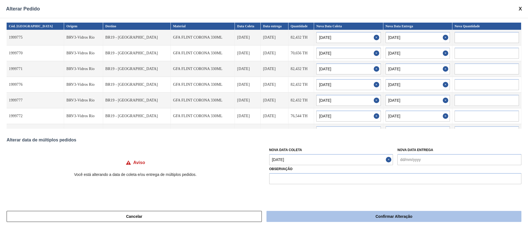
click at [322, 215] on button "Confirmar Alteração" at bounding box center [394, 215] width 255 height 11
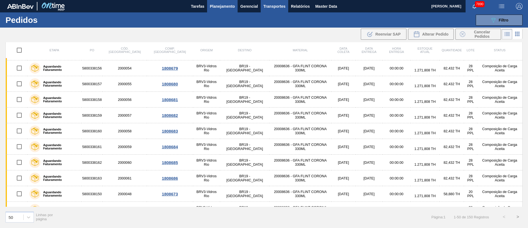
scroll to position [0, 0]
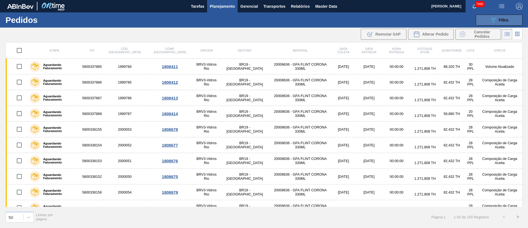
click at [508, 16] on button "089F7B8B-B2A5-4AFE-B5C0-19BA573D28AC Filtro" at bounding box center [499, 20] width 47 height 11
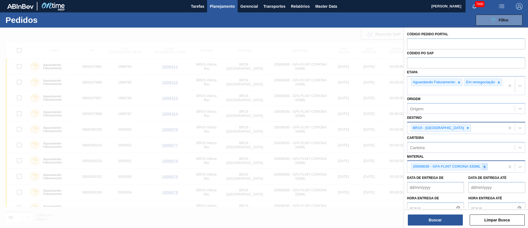
click at [485, 168] on icon at bounding box center [485, 167] width 4 height 4
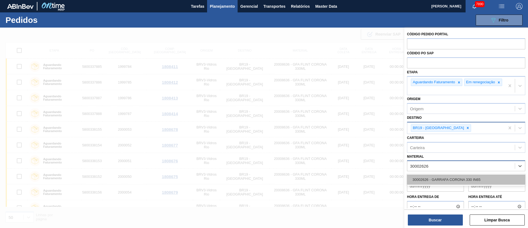
click at [479, 178] on div "30002626 - GARRAFA CORONA 330 IN65" at bounding box center [466, 179] width 118 height 10
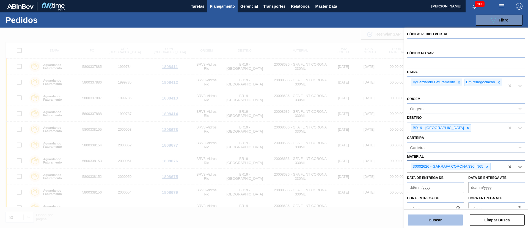
click at [452, 221] on button "Buscar" at bounding box center [435, 219] width 55 height 11
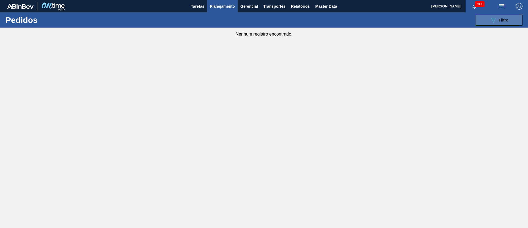
click at [486, 20] on button "089F7B8B-B2A5-4AFE-B5C0-19BA573D28AC Filtro" at bounding box center [499, 20] width 47 height 11
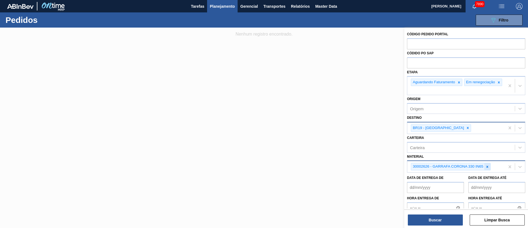
click at [485, 170] on div at bounding box center [487, 166] width 6 height 7
click at [463, 177] on div "20008636 - GFA FLINT CORONA 330ML" at bounding box center [466, 179] width 118 height 12
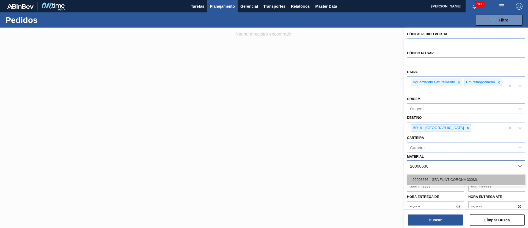
click at [460, 179] on div "20008636 - GFA FLINT CORONA 330ML" at bounding box center [466, 179] width 118 height 10
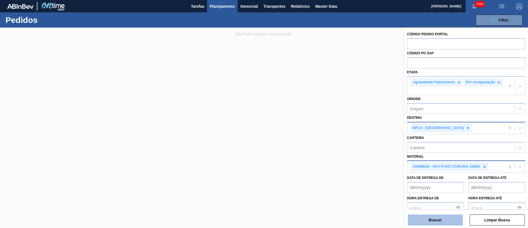
click at [438, 223] on button "Buscar" at bounding box center [435, 219] width 55 height 11
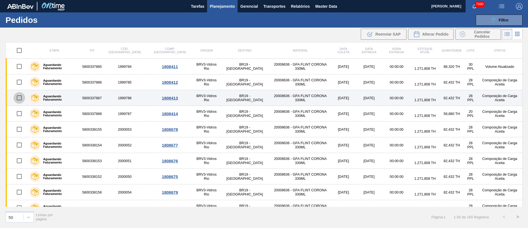
click at [15, 97] on input "checkbox" at bounding box center [19, 98] width 12 height 12
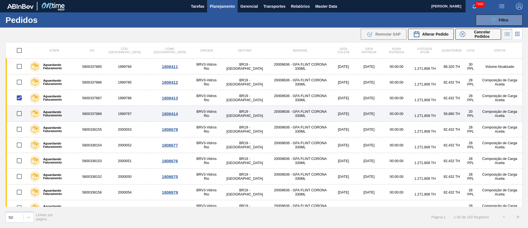
click at [21, 113] on input "checkbox" at bounding box center [19, 114] width 12 height 12
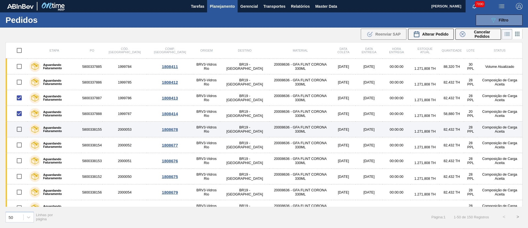
click at [21, 129] on input "checkbox" at bounding box center [19, 129] width 12 height 12
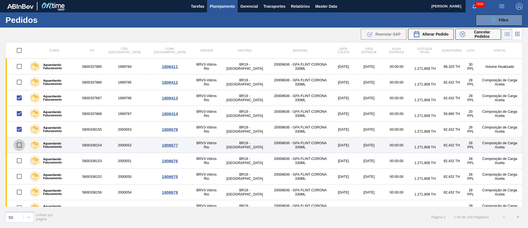
click at [21, 148] on input "checkbox" at bounding box center [19, 145] width 12 height 12
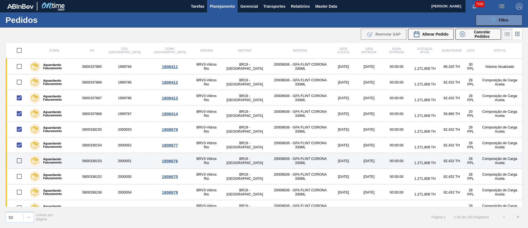
click at [22, 161] on input "checkbox" at bounding box center [19, 161] width 12 height 12
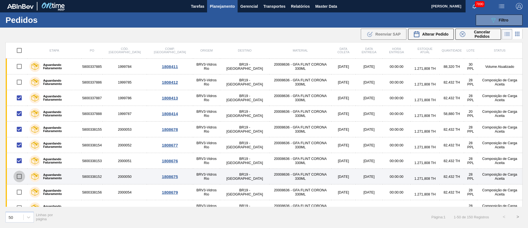
click at [21, 172] on input "checkbox" at bounding box center [19, 176] width 12 height 12
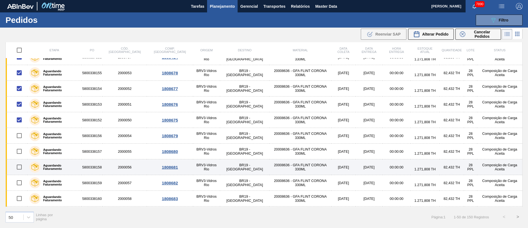
scroll to position [83, 0]
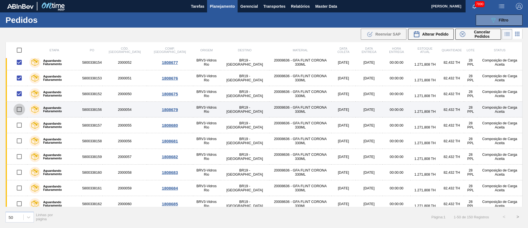
click at [24, 110] on input "checkbox" at bounding box center [19, 109] width 12 height 12
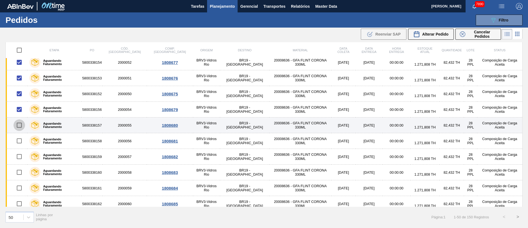
click at [21, 123] on input "checkbox" at bounding box center [19, 125] width 12 height 12
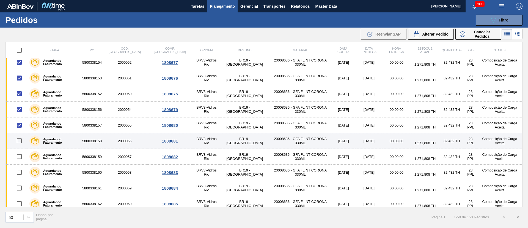
click at [21, 142] on input "checkbox" at bounding box center [19, 141] width 12 height 12
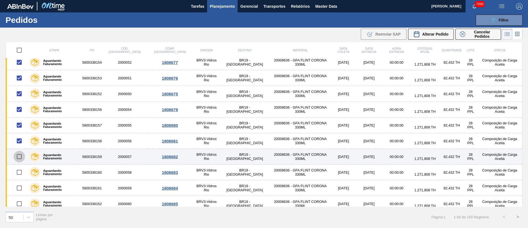
click at [18, 157] on input "checkbox" at bounding box center [19, 156] width 12 height 12
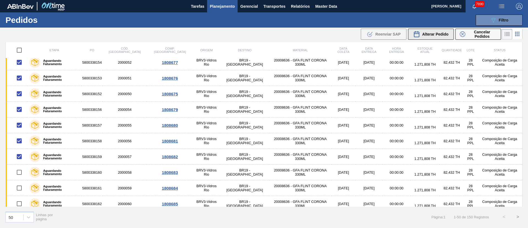
click at [439, 32] on span "Alterar Pedido" at bounding box center [435, 34] width 26 height 4
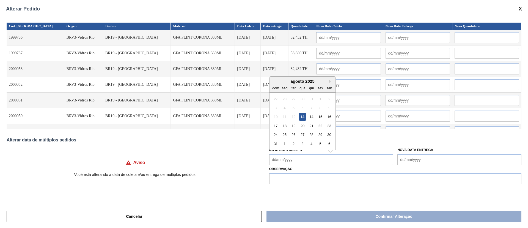
click at [315, 160] on Coleta "Nova Data Coleta" at bounding box center [331, 159] width 124 height 11
click at [302, 144] on div "3" at bounding box center [302, 143] width 7 height 7
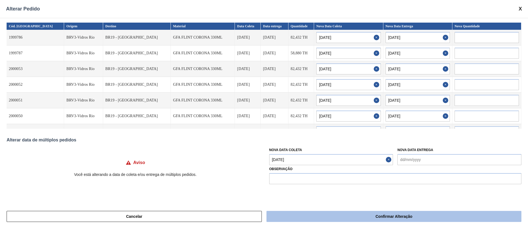
click at [354, 213] on button "Confirmar Alteração" at bounding box center [394, 215] width 255 height 11
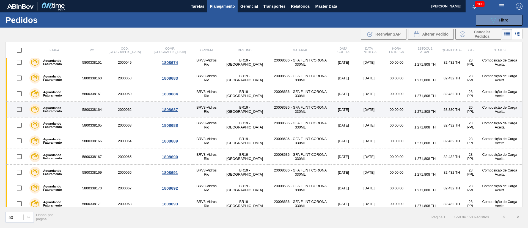
click at [24, 110] on input "checkbox" at bounding box center [19, 109] width 12 height 12
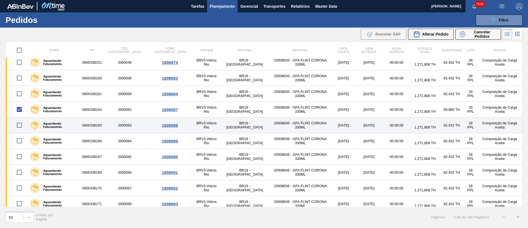
click at [24, 124] on input "checkbox" at bounding box center [19, 125] width 12 height 12
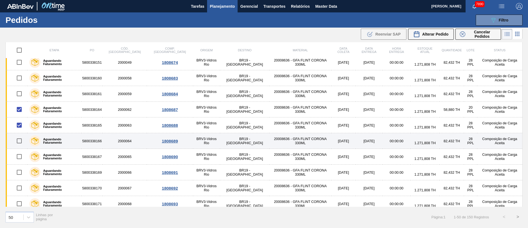
click at [21, 145] on input "checkbox" at bounding box center [19, 141] width 12 height 12
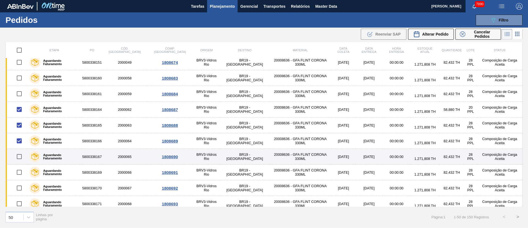
click at [21, 161] on input "checkbox" at bounding box center [19, 156] width 12 height 12
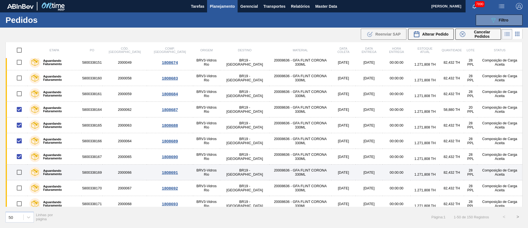
click at [20, 174] on input "checkbox" at bounding box center [19, 172] width 12 height 12
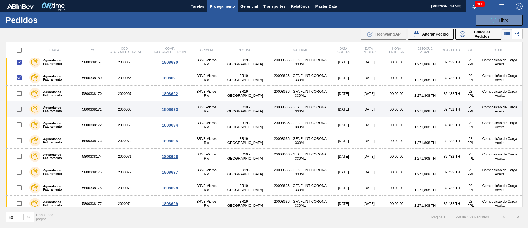
scroll to position [165, 0]
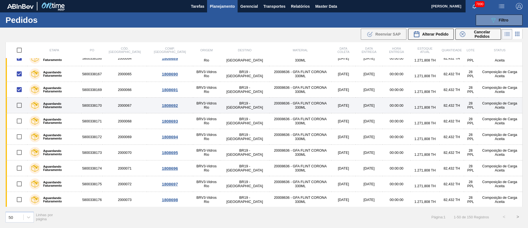
click at [20, 105] on input "checkbox" at bounding box center [19, 105] width 12 height 12
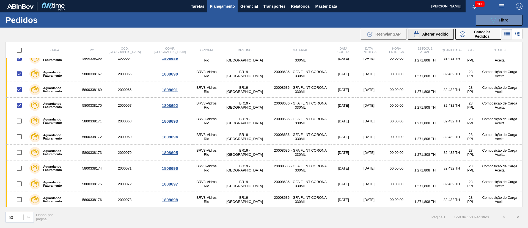
click at [430, 38] on button "Alterar Pedido" at bounding box center [431, 34] width 46 height 11
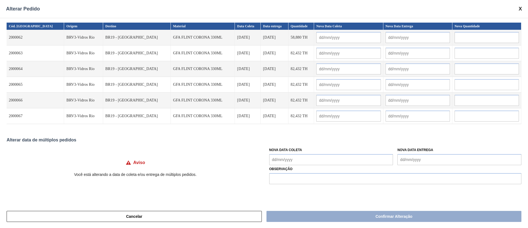
drag, startPoint x: 295, startPoint y: 155, endPoint x: 294, endPoint y: 160, distance: 5.3
click at [294, 160] on Coleta "Nova Data Coleta" at bounding box center [331, 159] width 124 height 11
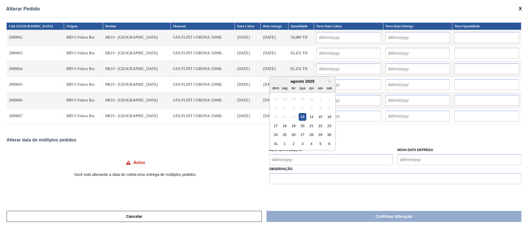
drag, startPoint x: 301, startPoint y: 144, endPoint x: 301, endPoint y: 150, distance: 6.1
click at [301, 145] on div "3" at bounding box center [302, 143] width 7 height 7
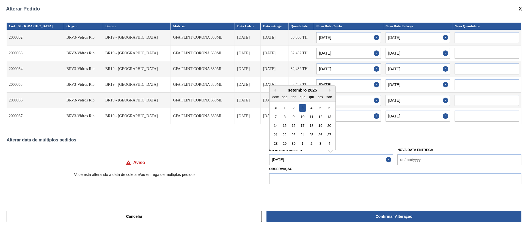
click at [306, 163] on Coleta "[DATE]" at bounding box center [331, 159] width 124 height 11
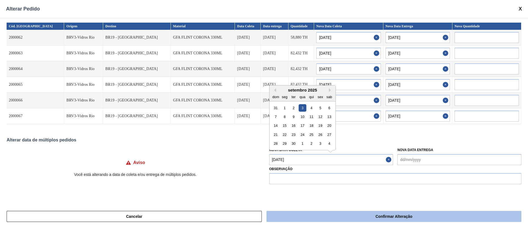
click at [337, 214] on button "Confirmar Alteração" at bounding box center [394, 215] width 255 height 11
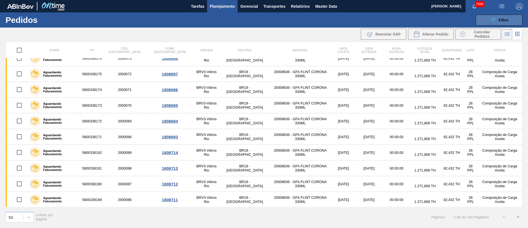
click at [502, 20] on span "Filtro" at bounding box center [504, 20] width 10 height 4
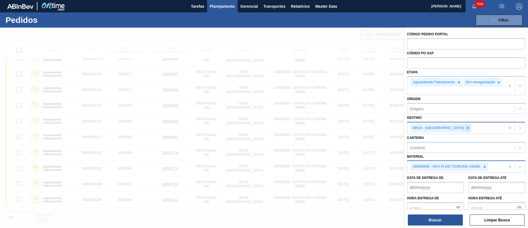
click at [466, 130] on icon at bounding box center [468, 128] width 4 height 4
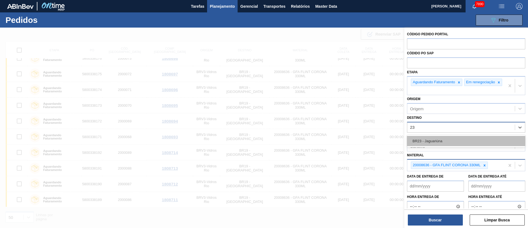
click at [434, 145] on div "BR23 - Jaguariúna" at bounding box center [466, 141] width 118 height 10
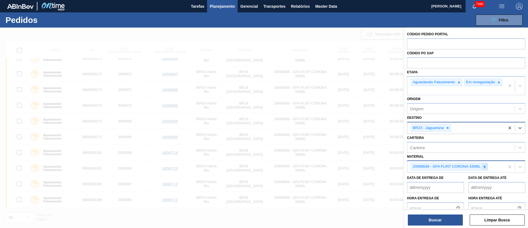
click at [485, 166] on div at bounding box center [485, 166] width 6 height 7
paste input "20002807"
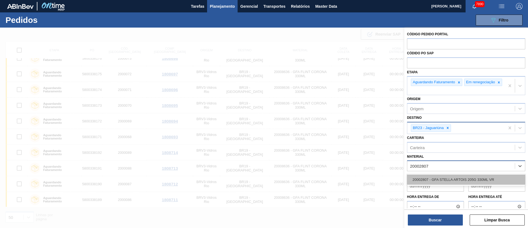
click at [472, 178] on div "20002807 - GFA STELLA ARTOIS 205G 330ML VR" at bounding box center [466, 179] width 118 height 10
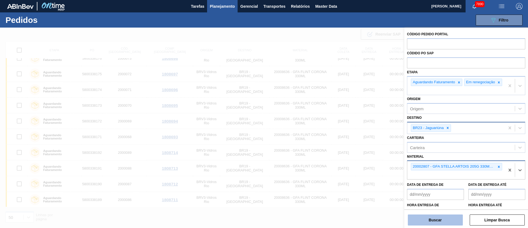
click at [445, 217] on button "Buscar" at bounding box center [435, 219] width 55 height 11
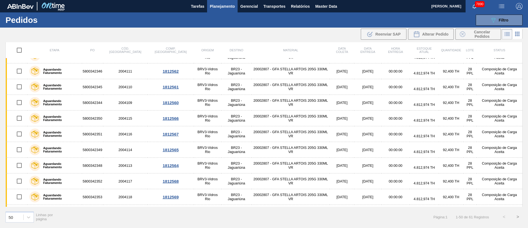
scroll to position [0, 0]
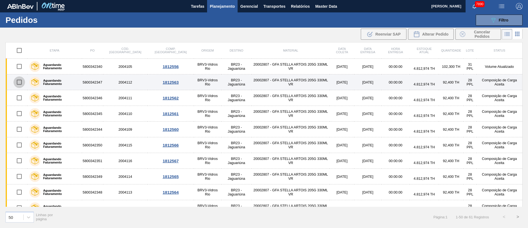
click at [22, 79] on input "checkbox" at bounding box center [19, 82] width 12 height 12
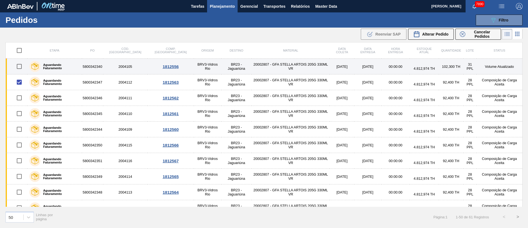
click at [21, 67] on input "checkbox" at bounding box center [19, 67] width 12 height 12
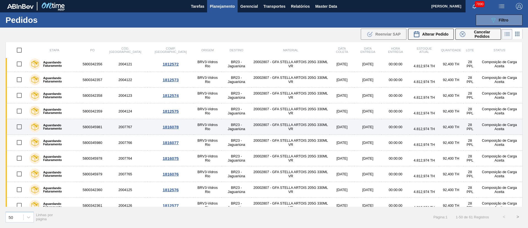
scroll to position [248, 0]
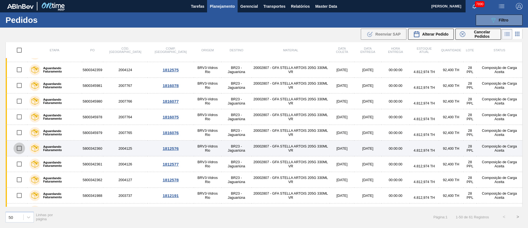
click at [17, 149] on input "checkbox" at bounding box center [19, 148] width 12 height 12
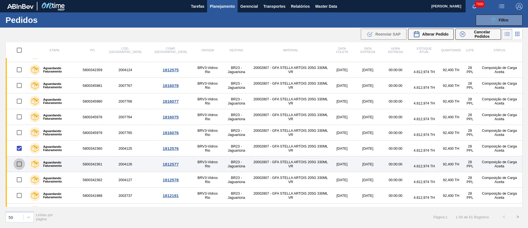
click at [18, 164] on input "checkbox" at bounding box center [19, 164] width 12 height 12
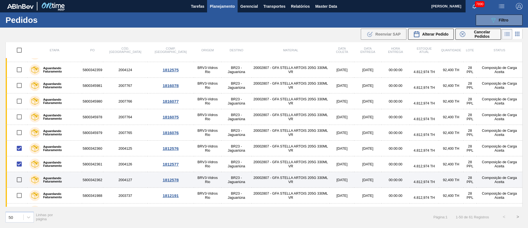
click at [22, 180] on input "checkbox" at bounding box center [19, 180] width 12 height 12
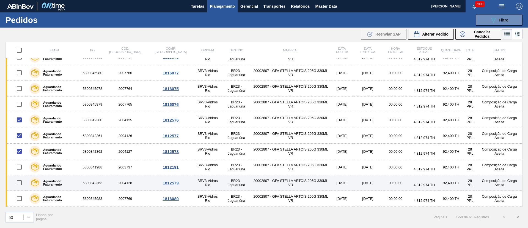
scroll to position [289, 0]
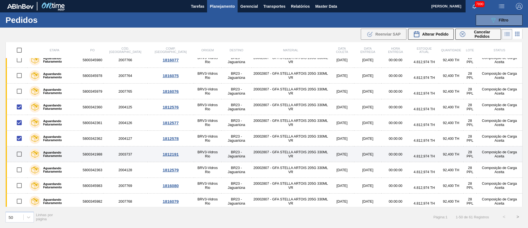
click at [20, 155] on input "checkbox" at bounding box center [19, 154] width 12 height 12
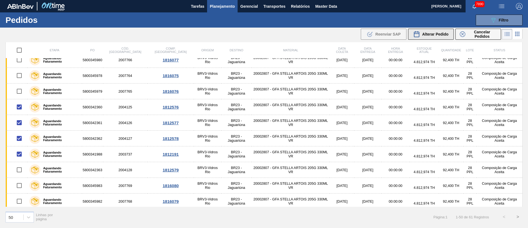
click at [434, 31] on div "Alterar Pedido" at bounding box center [431, 34] width 35 height 7
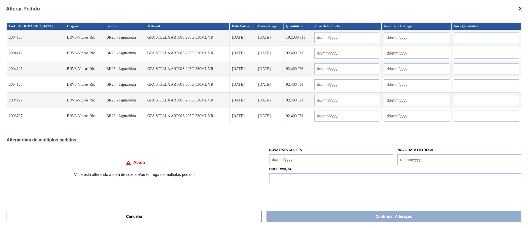
click at [309, 163] on Coleta "Nova Data Coleta" at bounding box center [331, 159] width 124 height 11
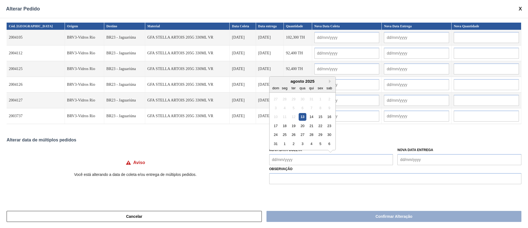
click at [302, 126] on div "20" at bounding box center [302, 125] width 7 height 7
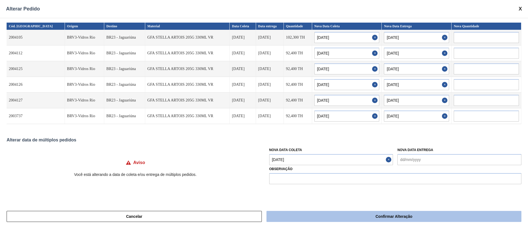
click at [332, 218] on button "Confirmar Alteração" at bounding box center [394, 215] width 255 height 11
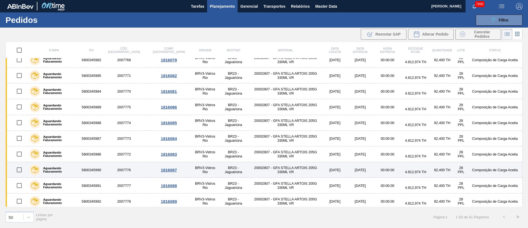
scroll to position [636, 0]
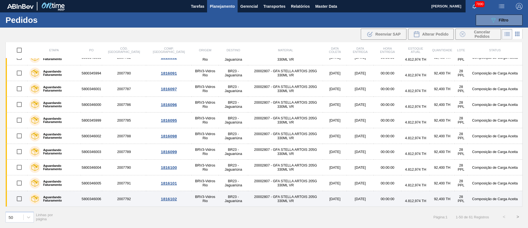
click at [22, 198] on input "checkbox" at bounding box center [19, 199] width 12 height 12
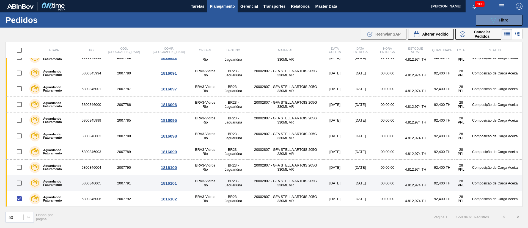
click at [17, 180] on input "checkbox" at bounding box center [19, 183] width 12 height 12
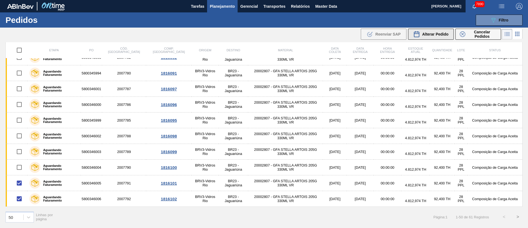
click at [428, 34] on span "Alterar Pedido" at bounding box center [435, 34] width 26 height 4
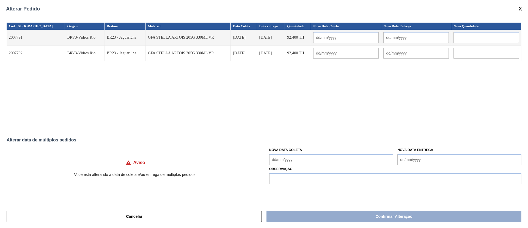
click at [302, 161] on Coleta "Nova Data Coleta" at bounding box center [331, 159] width 124 height 11
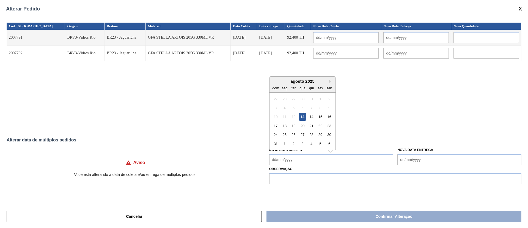
click at [304, 115] on div "13" at bounding box center [302, 116] width 7 height 7
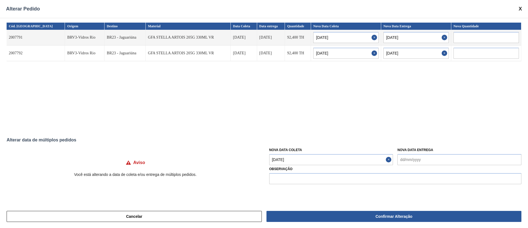
click at [302, 162] on Coleta "[DATE]" at bounding box center [331, 159] width 124 height 11
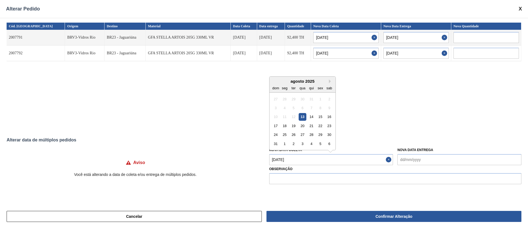
drag, startPoint x: 320, startPoint y: 118, endPoint x: 319, endPoint y: 154, distance: 35.8
click at [319, 118] on div "15" at bounding box center [320, 116] width 7 height 7
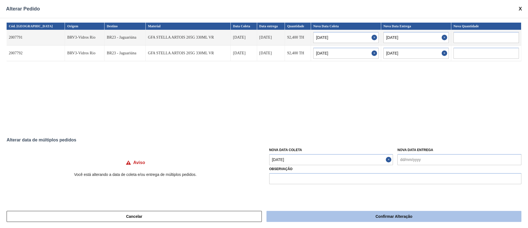
click at [323, 220] on button "Confirmar Alteração" at bounding box center [394, 215] width 255 height 11
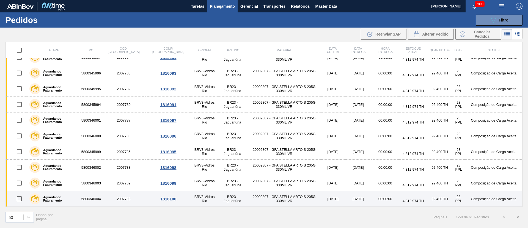
click at [18, 199] on input "checkbox" at bounding box center [19, 199] width 12 height 12
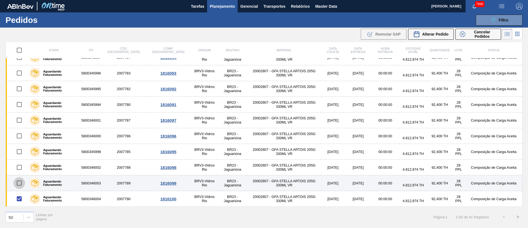
click at [20, 183] on input "checkbox" at bounding box center [19, 183] width 12 height 12
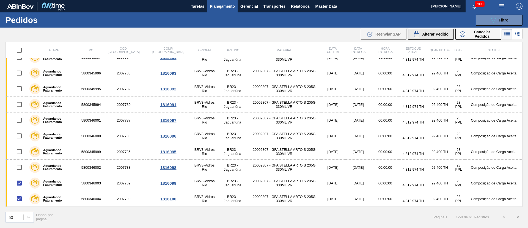
click at [432, 30] on button "Alterar Pedido" at bounding box center [431, 34] width 46 height 11
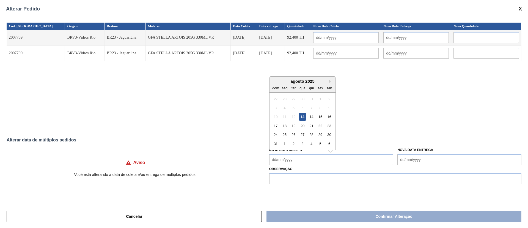
click at [321, 161] on Coleta "Nova Data Coleta" at bounding box center [331, 159] width 124 height 11
drag, startPoint x: 305, startPoint y: 117, endPoint x: 306, endPoint y: 121, distance: 4.4
click at [305, 118] on div "13" at bounding box center [302, 116] width 7 height 7
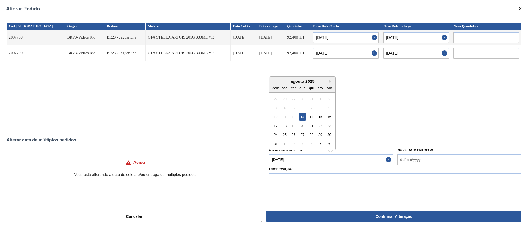
click at [313, 163] on Coleta "[DATE]" at bounding box center [331, 159] width 124 height 11
click at [331, 116] on div "16" at bounding box center [329, 116] width 7 height 7
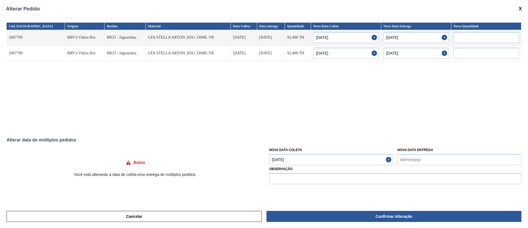
drag, startPoint x: 345, startPoint y: 214, endPoint x: 328, endPoint y: 198, distance: 23.7
click at [346, 214] on button "Confirmar Alteração" at bounding box center [394, 215] width 255 height 11
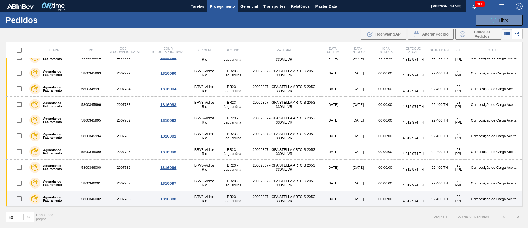
click at [21, 199] on input "checkbox" at bounding box center [19, 199] width 12 height 12
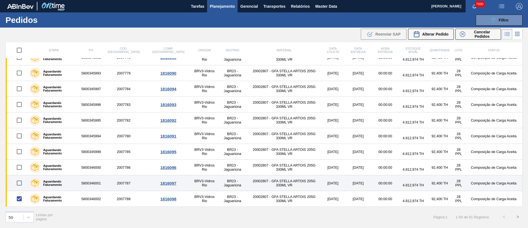
click at [20, 185] on input "checkbox" at bounding box center [19, 183] width 12 height 12
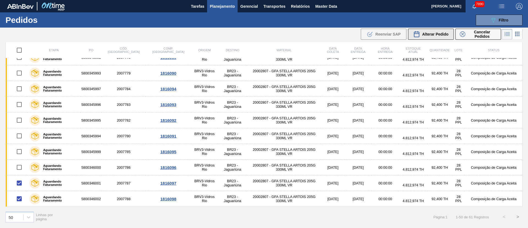
click at [430, 38] on button "Alterar Pedido" at bounding box center [431, 34] width 46 height 11
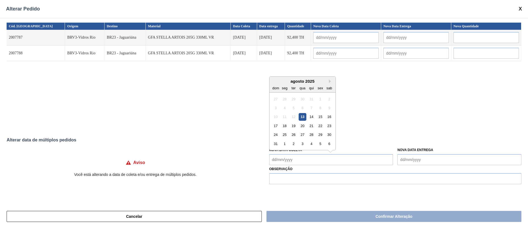
drag, startPoint x: 323, startPoint y: 157, endPoint x: 317, endPoint y: 153, distance: 6.8
click at [323, 157] on Coleta "Nova Data Coleta" at bounding box center [331, 159] width 124 height 11
click at [282, 128] on div "18" at bounding box center [284, 125] width 7 height 7
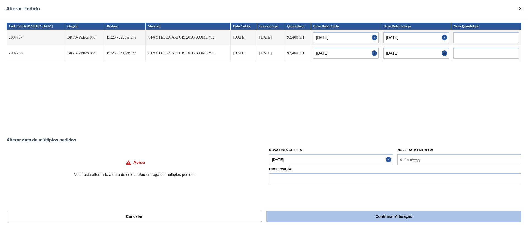
click at [300, 212] on button "Confirmar Alteração" at bounding box center [394, 215] width 255 height 11
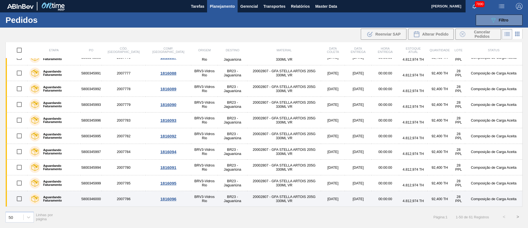
click at [23, 197] on input "checkbox" at bounding box center [19, 199] width 12 height 12
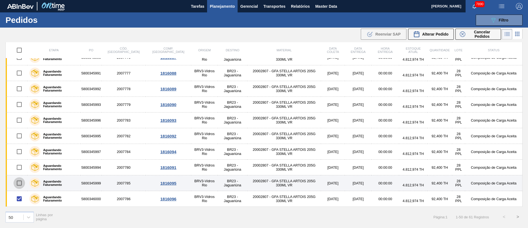
click at [23, 185] on input "checkbox" at bounding box center [19, 183] width 12 height 12
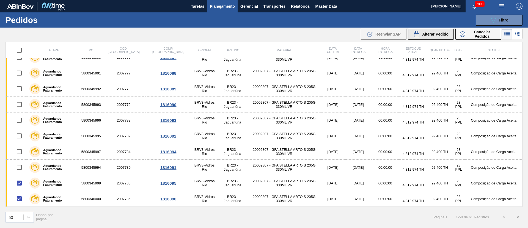
click at [443, 34] on span "Alterar Pedido" at bounding box center [435, 34] width 26 height 4
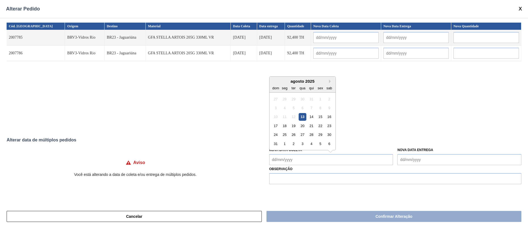
click at [286, 157] on Coleta "Nova Data Coleta" at bounding box center [331, 159] width 124 height 11
click at [292, 125] on div "19" at bounding box center [293, 125] width 7 height 7
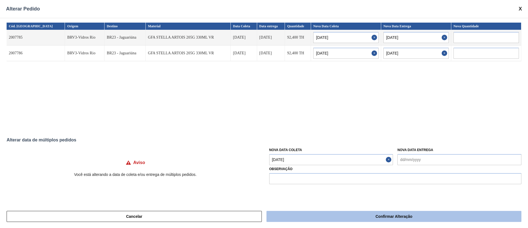
click at [298, 212] on button "Confirmar Alteração" at bounding box center [394, 215] width 255 height 11
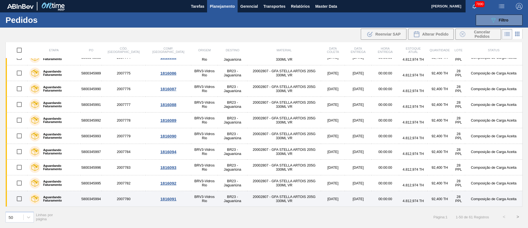
click at [24, 203] on input "checkbox" at bounding box center [19, 199] width 12 height 12
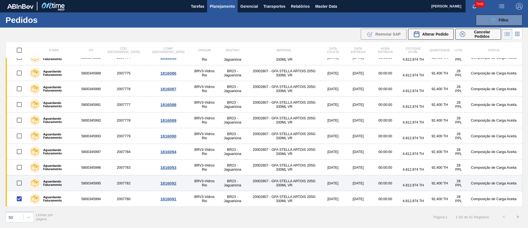
click at [18, 184] on input "checkbox" at bounding box center [19, 183] width 12 height 12
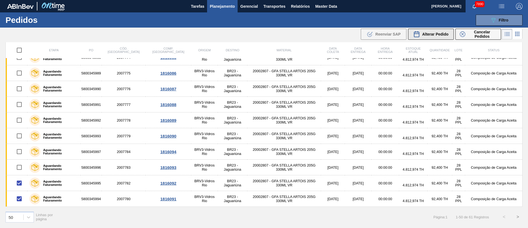
click at [431, 32] on span "Alterar Pedido" at bounding box center [435, 34] width 26 height 4
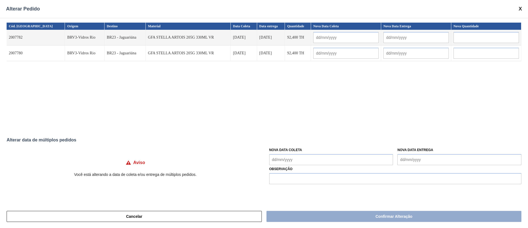
drag, startPoint x: 289, startPoint y: 160, endPoint x: 292, endPoint y: 158, distance: 3.4
click at [289, 160] on Coleta "Nova Data Coleta" at bounding box center [331, 159] width 124 height 11
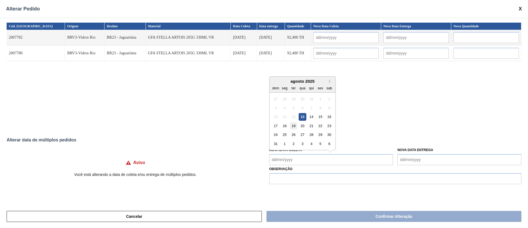
click at [293, 127] on div "19" at bounding box center [293, 125] width 7 height 7
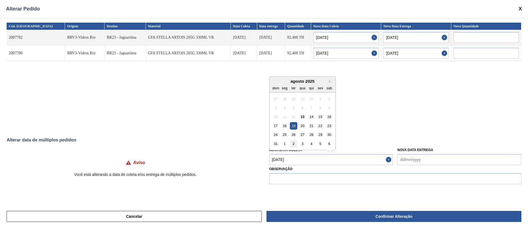
drag, startPoint x: 289, startPoint y: 158, endPoint x: 297, endPoint y: 146, distance: 14.5
click at [290, 158] on Coleta "[DATE]" at bounding box center [331, 159] width 124 height 11
drag, startPoint x: 311, startPoint y: 122, endPoint x: 305, endPoint y: 140, distance: 19.1
click at [312, 122] on div "21" at bounding box center [311, 125] width 7 height 7
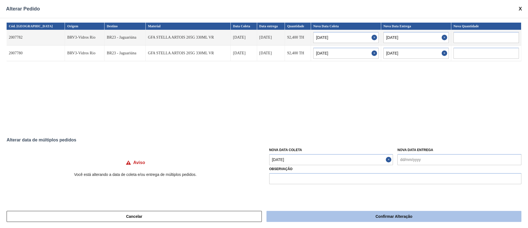
click at [306, 215] on button "Confirmar Alteração" at bounding box center [394, 215] width 255 height 11
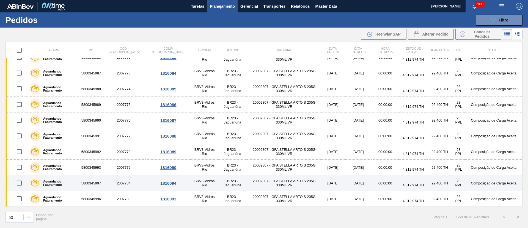
click at [19, 183] on input "checkbox" at bounding box center [19, 183] width 12 height 12
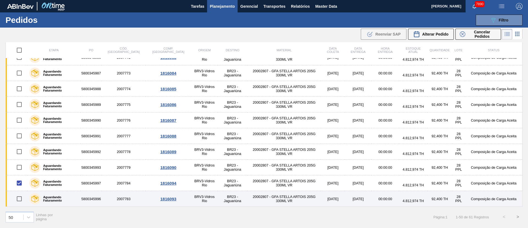
click at [18, 198] on input "checkbox" at bounding box center [19, 199] width 12 height 12
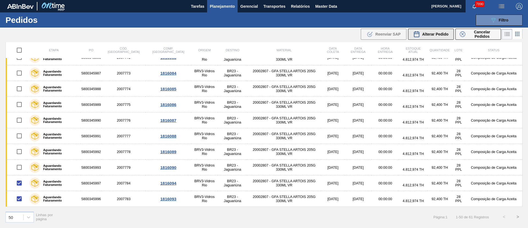
click at [429, 39] on button "Alterar Pedido" at bounding box center [431, 34] width 46 height 11
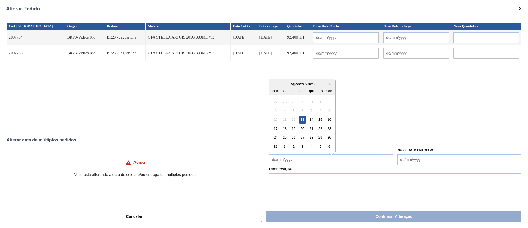
click at [291, 161] on Coleta "Nova Data Coleta" at bounding box center [331, 159] width 124 height 11
click at [285, 134] on div "25" at bounding box center [284, 134] width 7 height 7
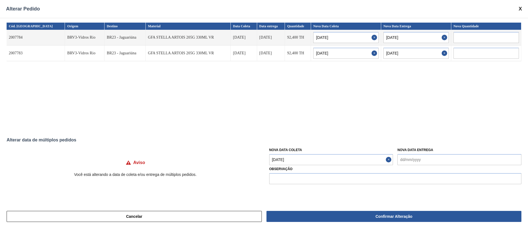
click at [294, 158] on Coleta "[DATE]" at bounding box center [331, 159] width 124 height 11
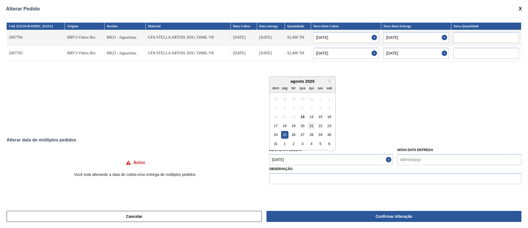
click at [314, 126] on div "21" at bounding box center [311, 125] width 7 height 7
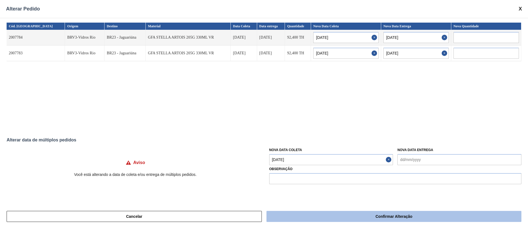
click at [336, 215] on button "Confirmar Alteração" at bounding box center [394, 215] width 255 height 11
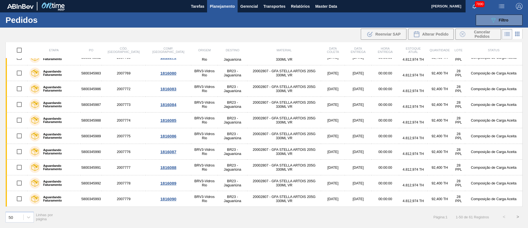
scroll to position [417, 0]
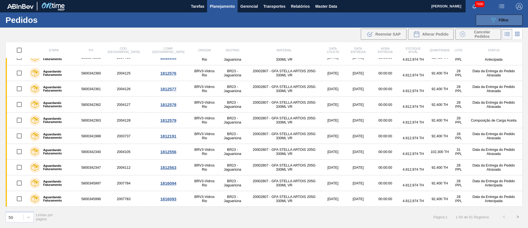
click at [516, 21] on button "089F7B8B-B2A5-4AFE-B5C0-19BA573D28AC Filtro" at bounding box center [499, 20] width 47 height 11
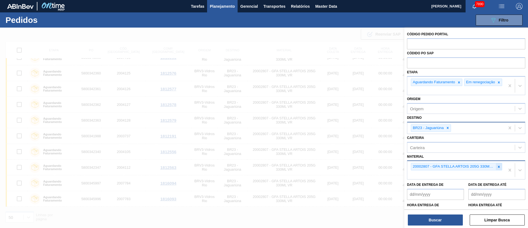
click at [499, 167] on icon at bounding box center [499, 166] width 2 height 2
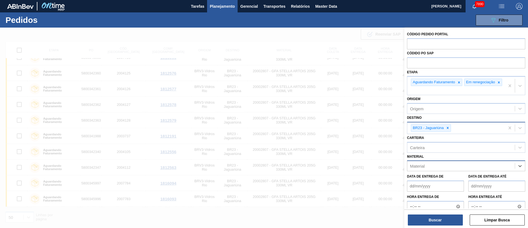
paste input "20004599"
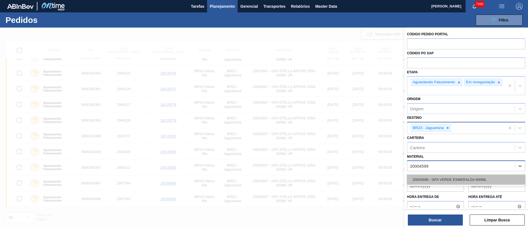
click at [445, 182] on div "20004599 - GFA VERDE ESMERALDA 600ML" at bounding box center [466, 179] width 118 height 10
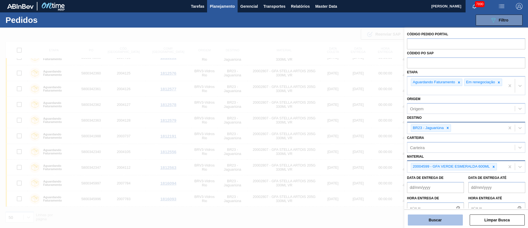
click at [439, 215] on button "Buscar" at bounding box center [435, 219] width 55 height 11
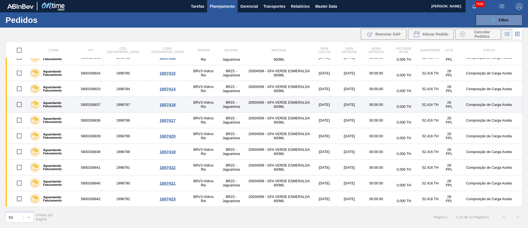
scroll to position [0, 0]
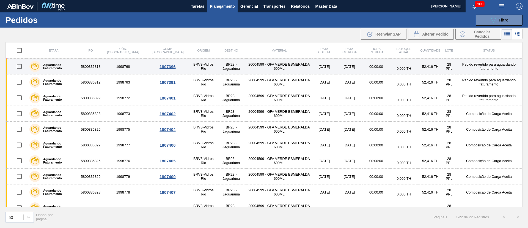
click at [21, 67] on input "checkbox" at bounding box center [19, 67] width 12 height 12
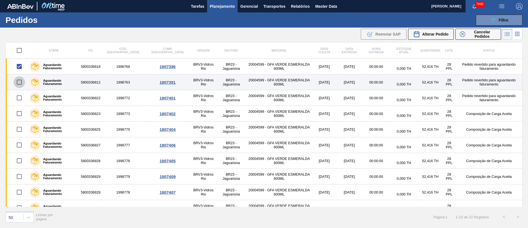
click at [18, 81] on input "checkbox" at bounding box center [19, 82] width 12 height 12
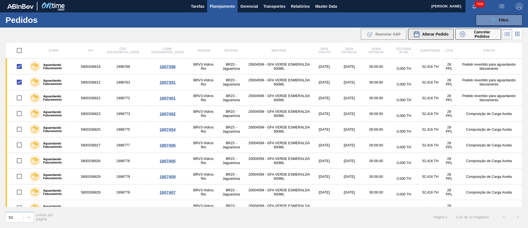
click at [436, 37] on button "Alterar Pedido" at bounding box center [431, 34] width 46 height 11
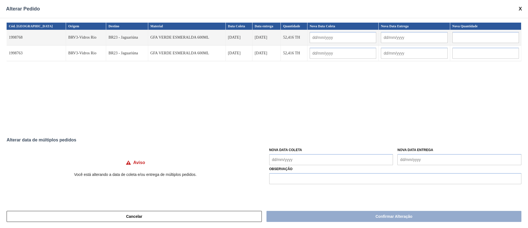
drag, startPoint x: 309, startPoint y: 160, endPoint x: 311, endPoint y: 155, distance: 6.3
click at [309, 161] on Coleta "Nova Data Coleta" at bounding box center [331, 159] width 124 height 11
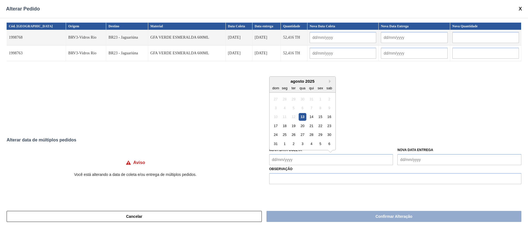
click at [302, 115] on div "13" at bounding box center [302, 116] width 7 height 7
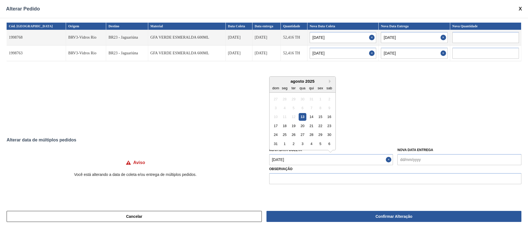
click at [310, 157] on Coleta "[DATE]" at bounding box center [331, 159] width 124 height 11
click at [312, 114] on div "14" at bounding box center [311, 116] width 7 height 7
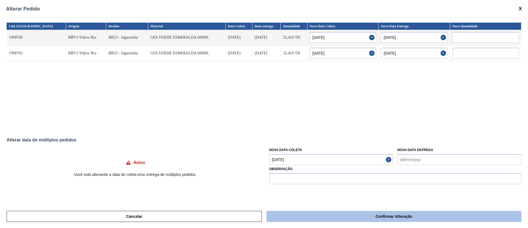
click at [337, 220] on button "Confirmar Alteração" at bounding box center [394, 215] width 255 height 11
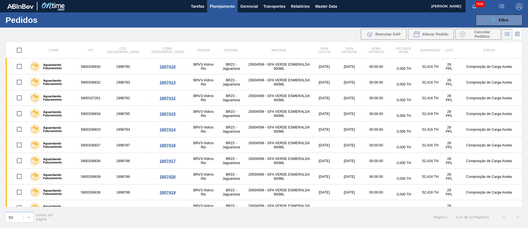
scroll to position [197, 0]
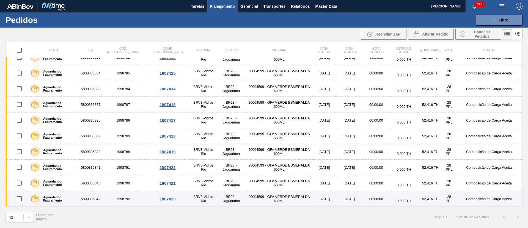
click at [19, 200] on input "checkbox" at bounding box center [19, 199] width 12 height 12
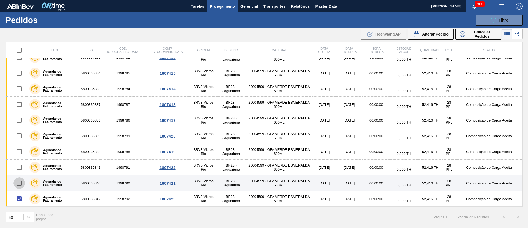
click at [22, 183] on input "checkbox" at bounding box center [19, 183] width 12 height 12
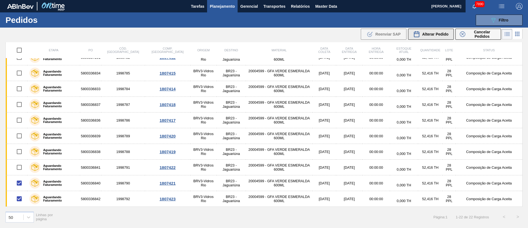
click at [439, 34] on span "Alterar Pedido" at bounding box center [435, 34] width 26 height 4
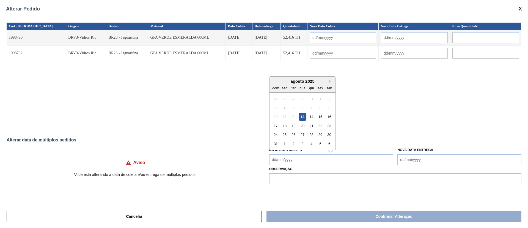
drag, startPoint x: 321, startPoint y: 158, endPoint x: 318, endPoint y: 153, distance: 5.5
click at [321, 158] on Coleta "Nova Data Coleta" at bounding box center [331, 159] width 124 height 11
click at [287, 127] on div "18" at bounding box center [284, 125] width 7 height 7
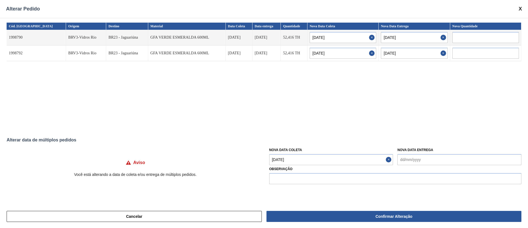
drag, startPoint x: 306, startPoint y: 159, endPoint x: 309, endPoint y: 151, distance: 8.4
click at [306, 159] on Coleta "[DATE]" at bounding box center [331, 159] width 124 height 11
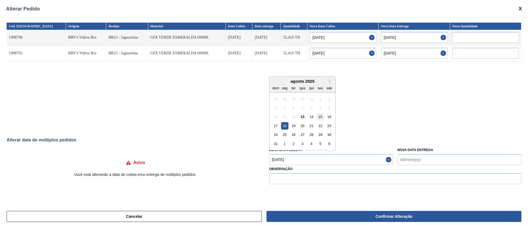
click at [319, 116] on div "15" at bounding box center [320, 116] width 7 height 7
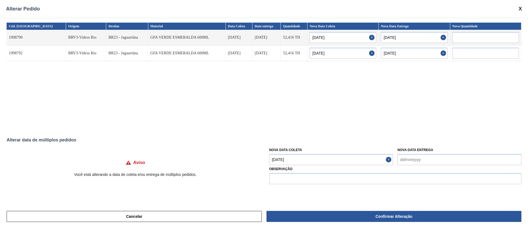
drag, startPoint x: 334, startPoint y: 218, endPoint x: 324, endPoint y: 154, distance: 64.0
click at [335, 218] on button "Confirmar Alteração" at bounding box center [394, 215] width 255 height 11
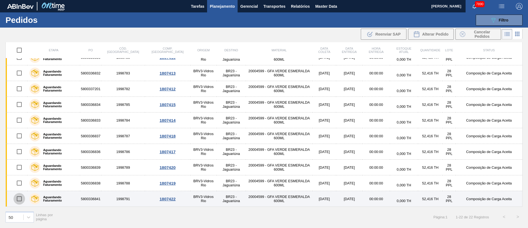
click at [22, 198] on input "checkbox" at bounding box center [19, 199] width 12 height 12
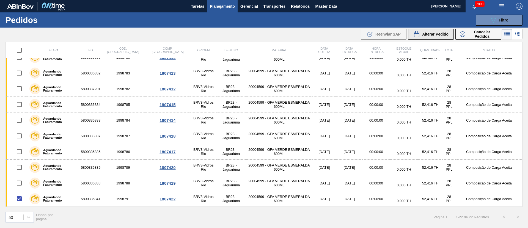
click at [444, 37] on div "Alterar Pedido" at bounding box center [431, 34] width 35 height 7
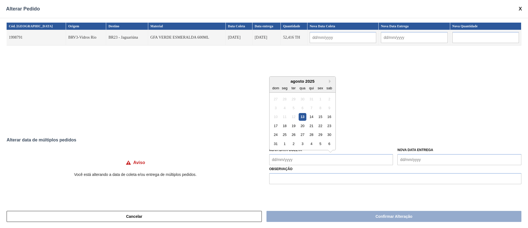
click at [318, 157] on Coleta "Nova Data Coleta" at bounding box center [331, 159] width 124 height 11
click at [302, 116] on div "13" at bounding box center [302, 116] width 7 height 7
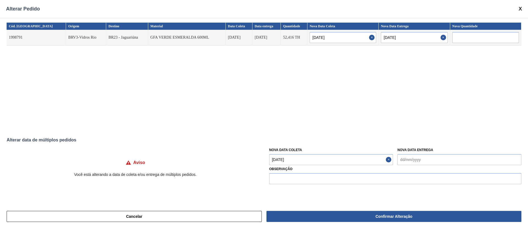
drag, startPoint x: 302, startPoint y: 160, endPoint x: 305, endPoint y: 154, distance: 6.8
click at [302, 161] on Coleta "[DATE]" at bounding box center [331, 159] width 124 height 11
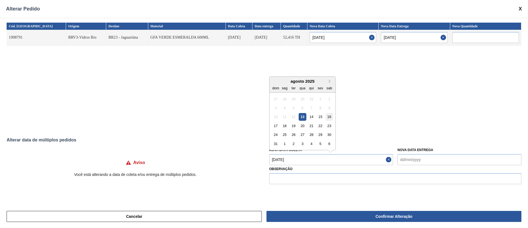
click at [329, 117] on div "16" at bounding box center [329, 116] width 7 height 7
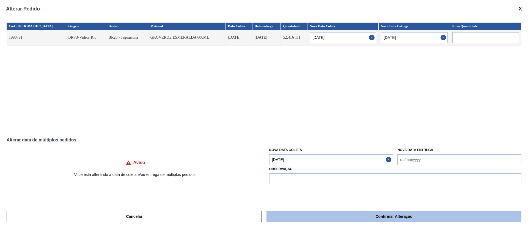
click at [329, 215] on button "Confirmar Alteração" at bounding box center [394, 215] width 255 height 11
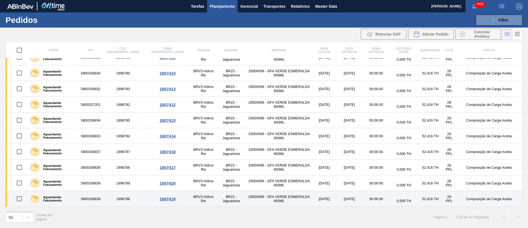
click at [22, 197] on input "checkbox" at bounding box center [19, 199] width 12 height 12
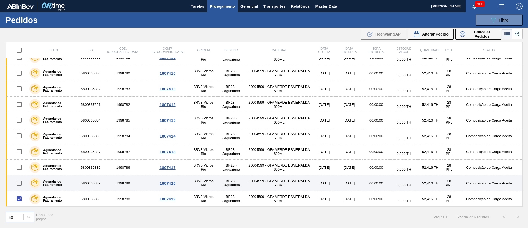
click at [22, 180] on input "checkbox" at bounding box center [19, 183] width 12 height 12
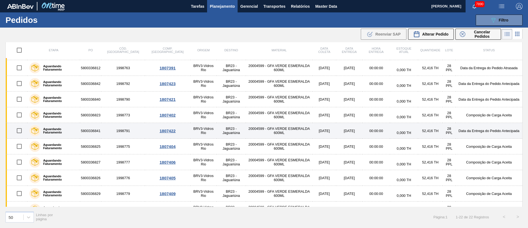
scroll to position [41, 0]
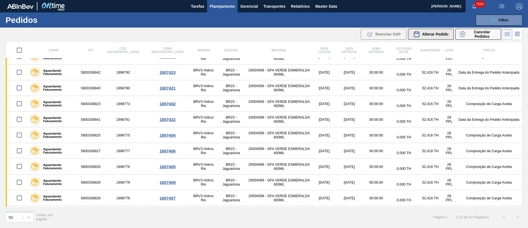
click at [435, 33] on span "Alterar Pedido" at bounding box center [435, 34] width 26 height 4
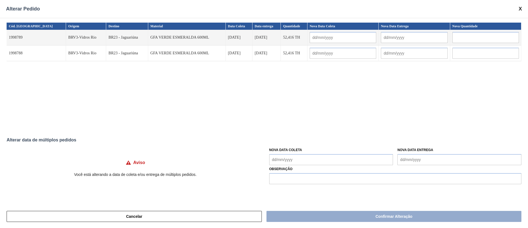
click at [322, 158] on Coleta "Nova Data Coleta" at bounding box center [331, 159] width 124 height 11
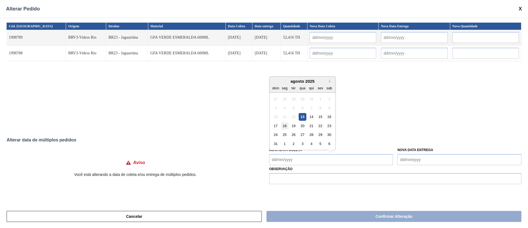
click at [284, 126] on div "18" at bounding box center [284, 125] width 7 height 7
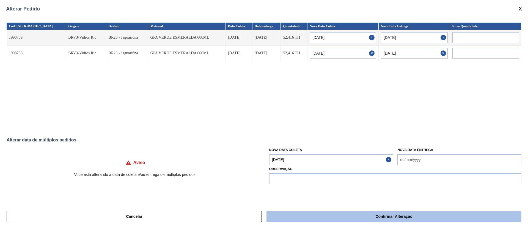
click at [301, 220] on button "Confirmar Alteração" at bounding box center [394, 215] width 255 height 11
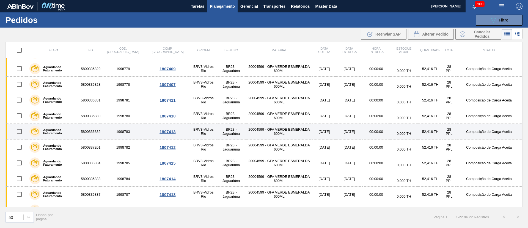
scroll to position [197, 0]
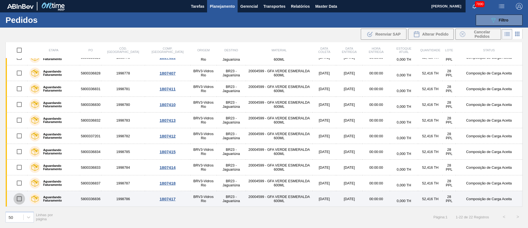
click at [21, 198] on input "checkbox" at bounding box center [19, 199] width 12 height 12
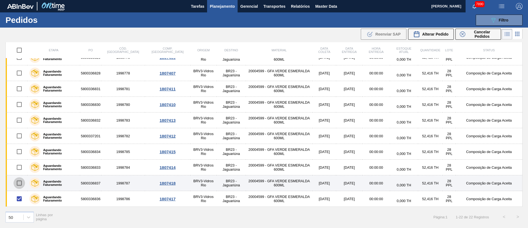
click at [21, 181] on input "checkbox" at bounding box center [19, 183] width 12 height 12
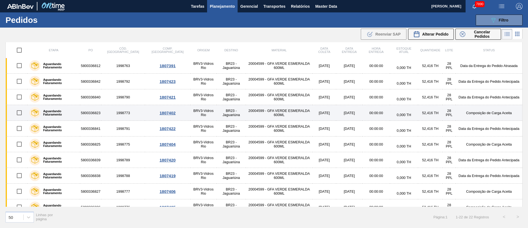
scroll to position [0, 0]
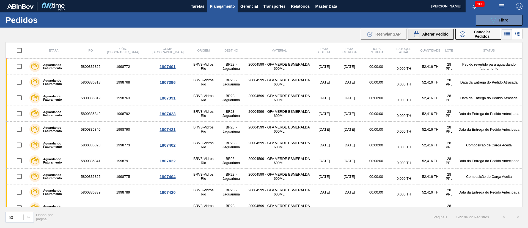
click at [431, 39] on button "Alterar Pedido" at bounding box center [431, 34] width 46 height 11
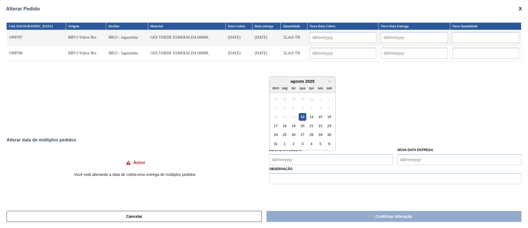
click at [304, 161] on Coleta "Nova Data Coleta" at bounding box center [331, 159] width 124 height 11
click at [288, 128] on div "18" at bounding box center [284, 125] width 7 height 7
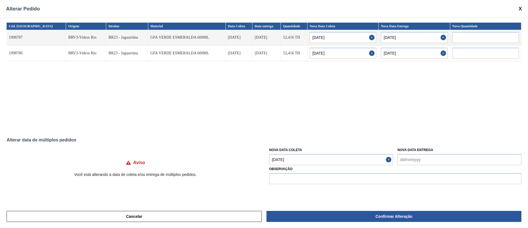
drag, startPoint x: 295, startPoint y: 157, endPoint x: 296, endPoint y: 151, distance: 5.6
click at [295, 156] on Coleta "[DATE]" at bounding box center [331, 159] width 124 height 11
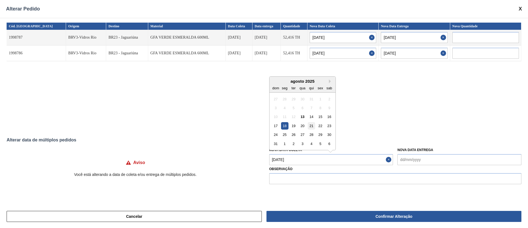
click at [313, 125] on div "21" at bounding box center [311, 125] width 7 height 7
click at [299, 156] on Coleta "[DATE]" at bounding box center [331, 159] width 124 height 11
click at [302, 125] on div "20" at bounding box center [302, 125] width 7 height 7
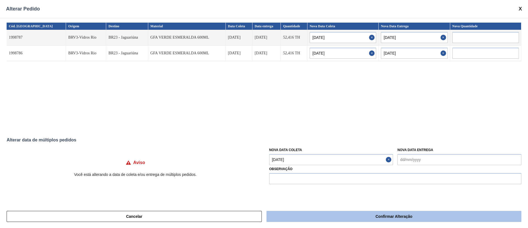
click at [341, 212] on button "Confirmar Alteração" at bounding box center [394, 215] width 255 height 11
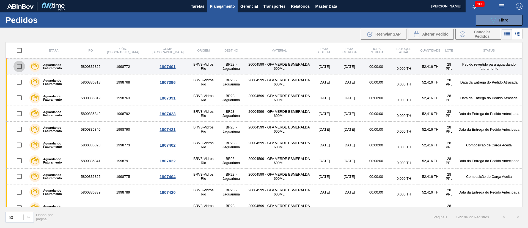
click at [20, 70] on input "checkbox" at bounding box center [19, 67] width 12 height 12
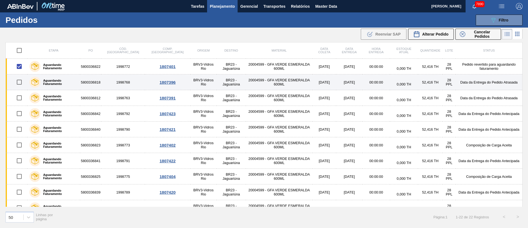
click at [20, 80] on input "checkbox" at bounding box center [19, 82] width 12 height 12
click at [18, 86] on input "checkbox" at bounding box center [19, 82] width 12 height 12
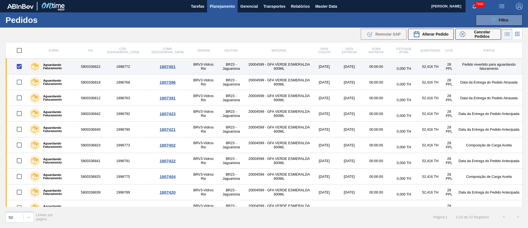
click at [21, 66] on input "checkbox" at bounding box center [19, 67] width 12 height 12
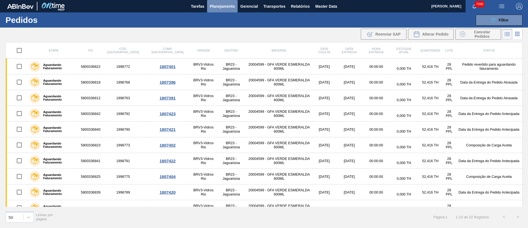
click at [221, 5] on span "Planejamento" at bounding box center [222, 6] width 25 height 7
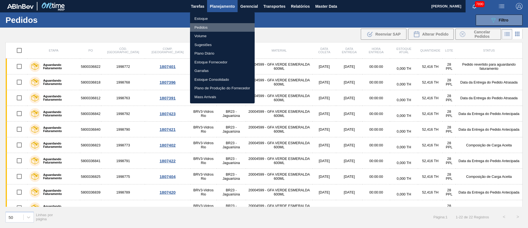
click at [201, 30] on li "Pedidos" at bounding box center [222, 27] width 65 height 9
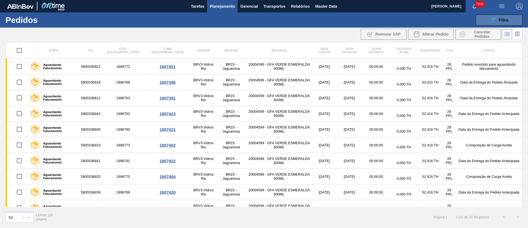
click at [502, 21] on span "Filtro" at bounding box center [504, 20] width 10 height 4
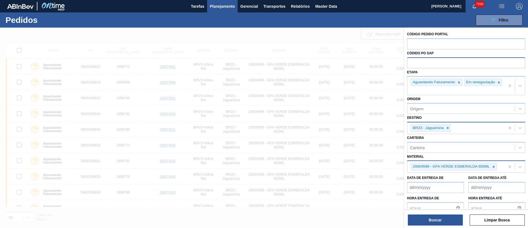
click at [431, 64] on input "text" at bounding box center [466, 62] width 118 height 10
paste input "text"
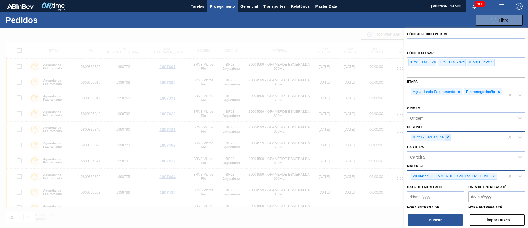
click at [446, 138] on icon at bounding box center [448, 137] width 4 height 4
click at [496, 178] on div at bounding box center [494, 174] width 6 height 7
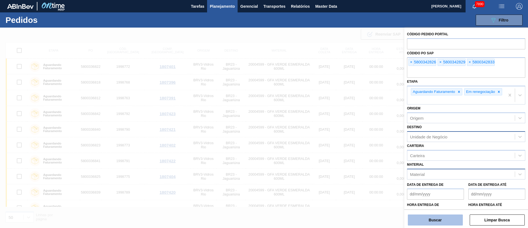
click at [440, 216] on button "Buscar" at bounding box center [435, 219] width 55 height 11
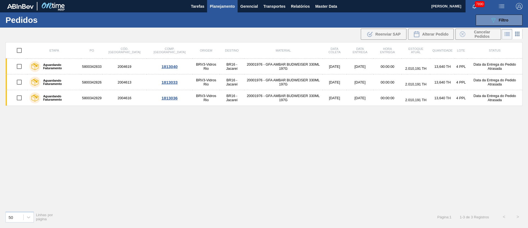
click at [18, 50] on input "checkbox" at bounding box center [19, 51] width 12 height 12
click at [447, 37] on div "Alterar Pedido" at bounding box center [431, 34] width 35 height 7
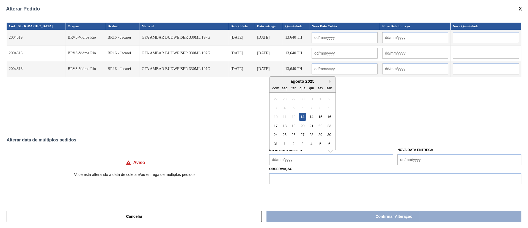
click at [305, 160] on Coleta "Nova Data Coleta" at bounding box center [331, 159] width 124 height 11
click at [287, 126] on div "18" at bounding box center [284, 125] width 7 height 7
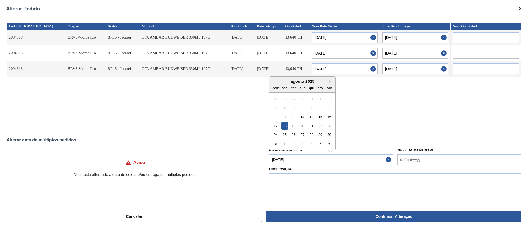
click at [298, 161] on Coleta "[DATE]" at bounding box center [331, 159] width 124 height 11
click at [321, 117] on div "15" at bounding box center [320, 116] width 7 height 7
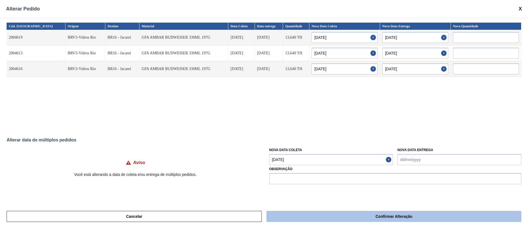
click at [337, 211] on button "Confirmar Alteração" at bounding box center [394, 215] width 255 height 11
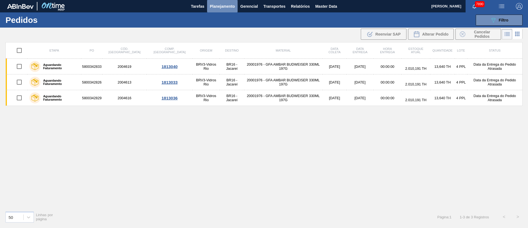
click at [218, 5] on span "Planejamento" at bounding box center [222, 6] width 25 height 7
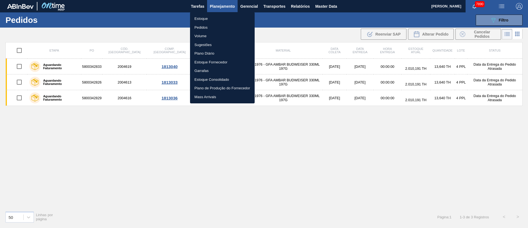
click at [204, 26] on li "Pedidos" at bounding box center [222, 27] width 65 height 9
